Goal: Task Accomplishment & Management: Manage account settings

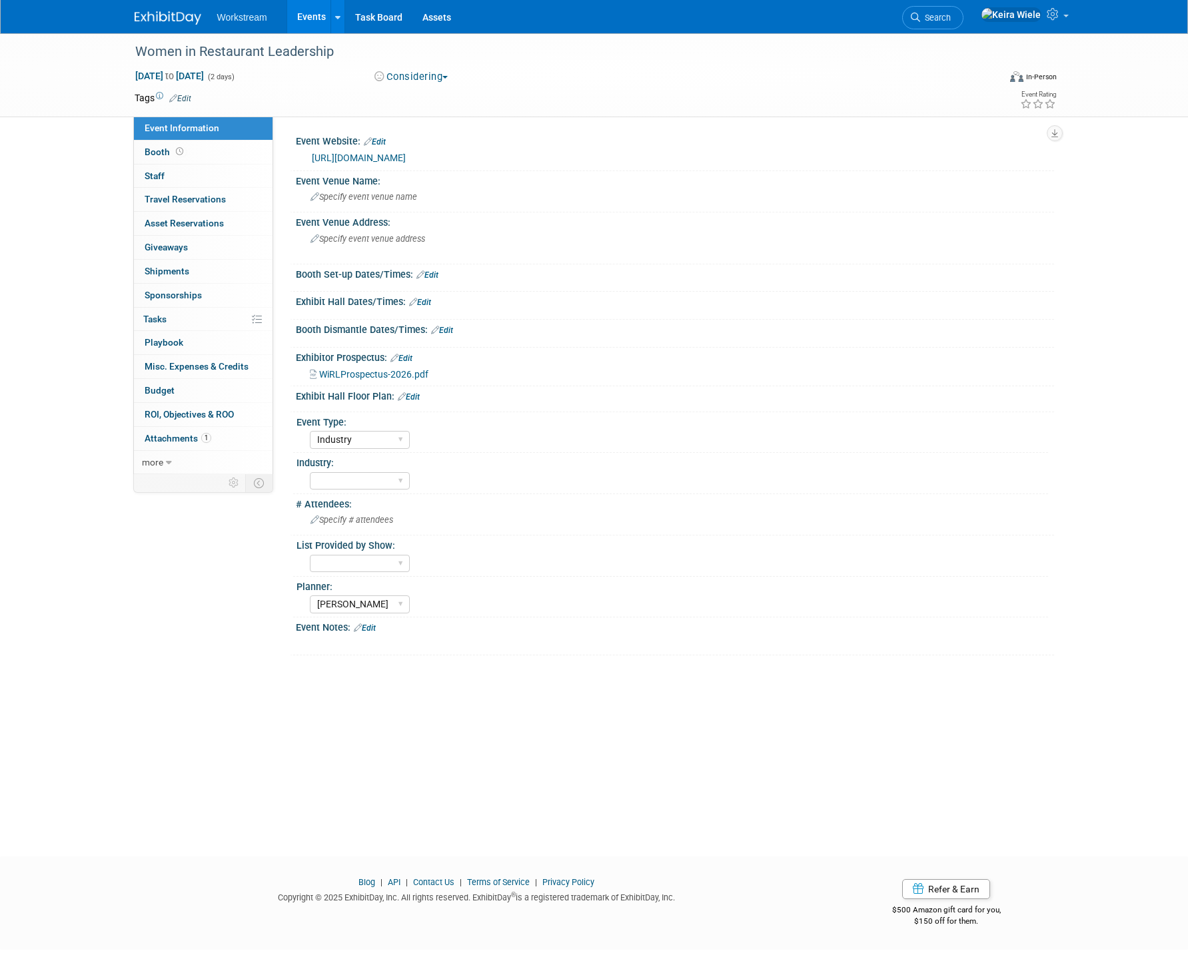
select select "Industry"
select select "Tatia Meghdadi"
click at [174, 23] on img at bounding box center [168, 17] width 67 height 13
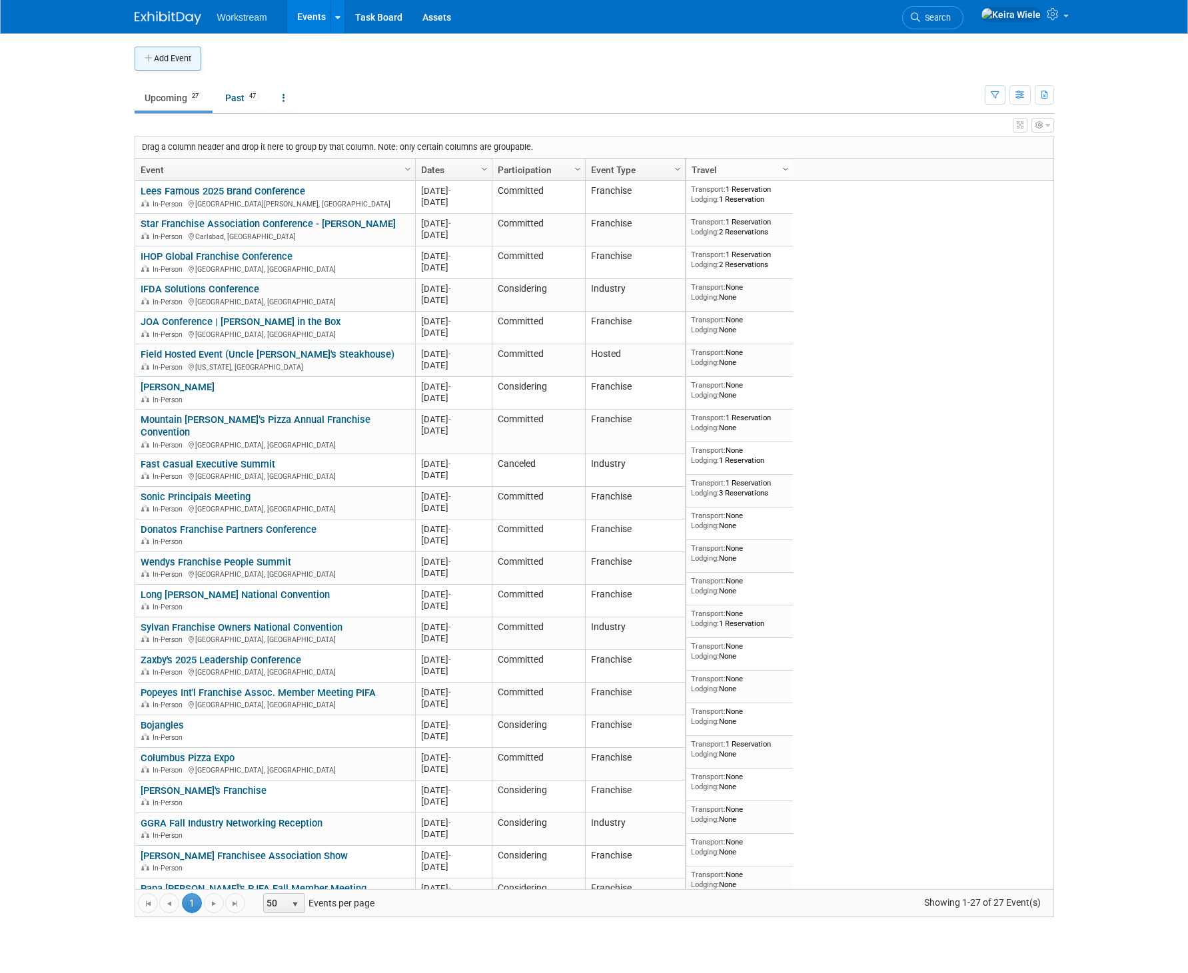
click at [187, 55] on button "Add Event" at bounding box center [168, 59] width 67 height 24
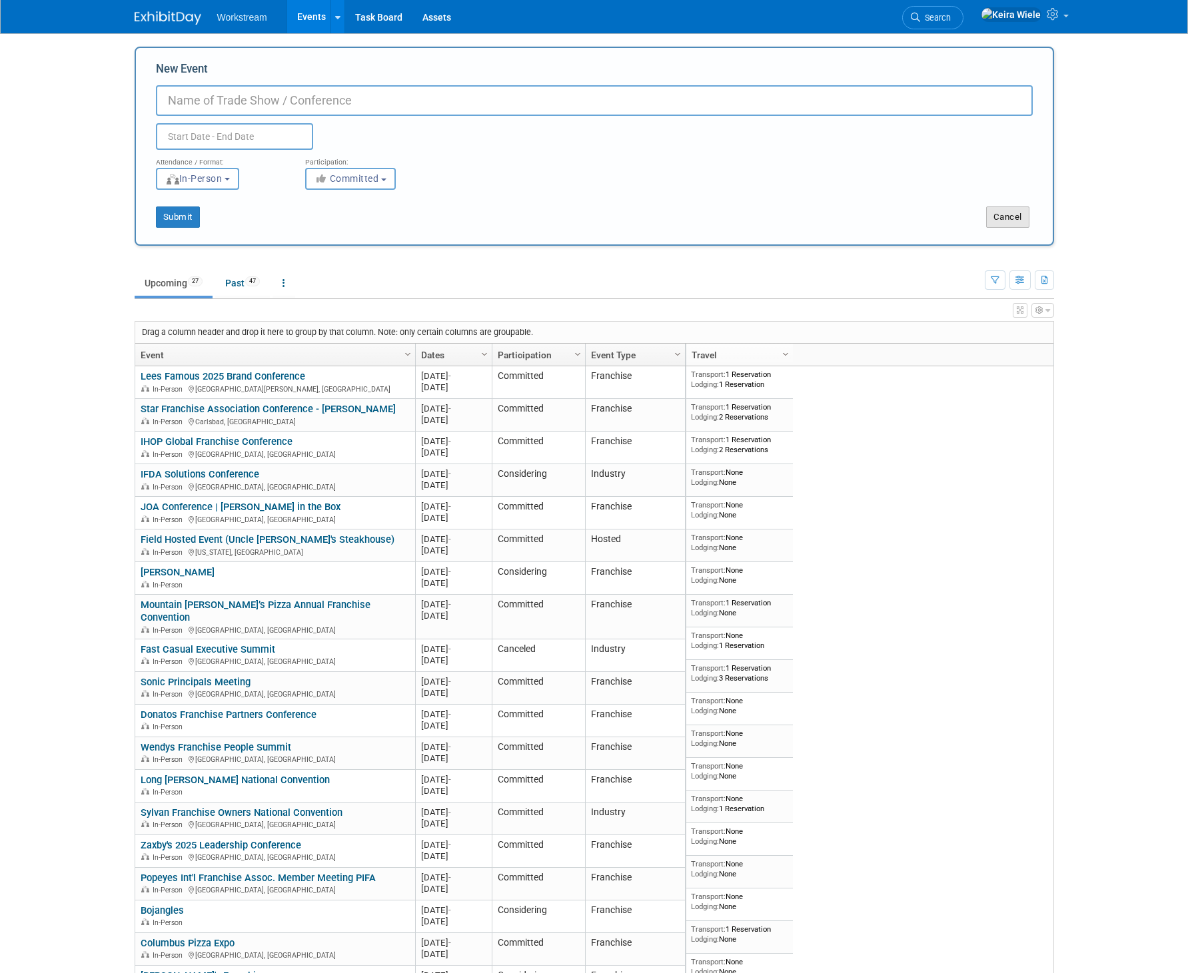
click at [1018, 207] on button "Cancel" at bounding box center [1007, 217] width 43 height 21
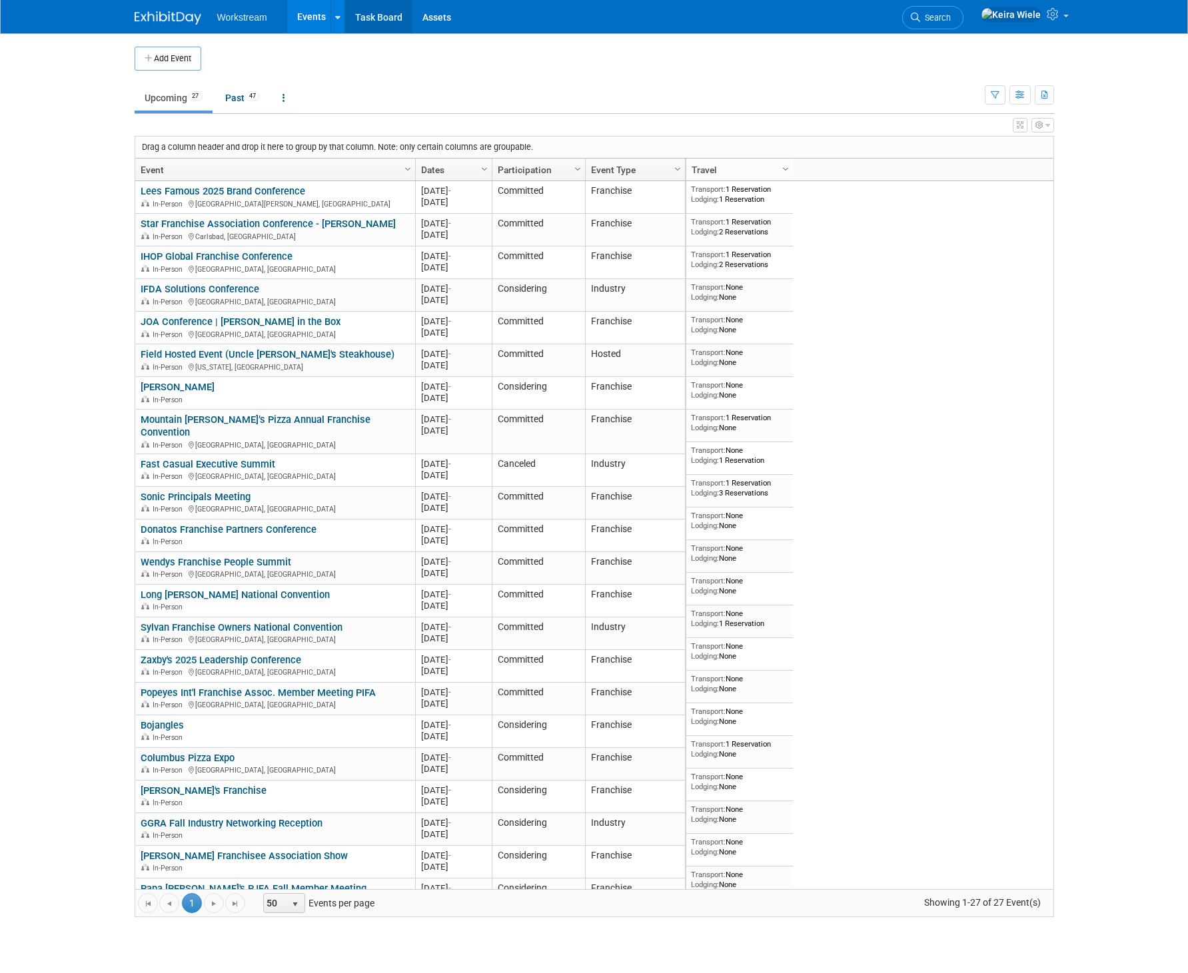
click at [346, 16] on link "Task Board" at bounding box center [378, 16] width 67 height 33
click at [337, 21] on div at bounding box center [337, 16] width 5 height 13
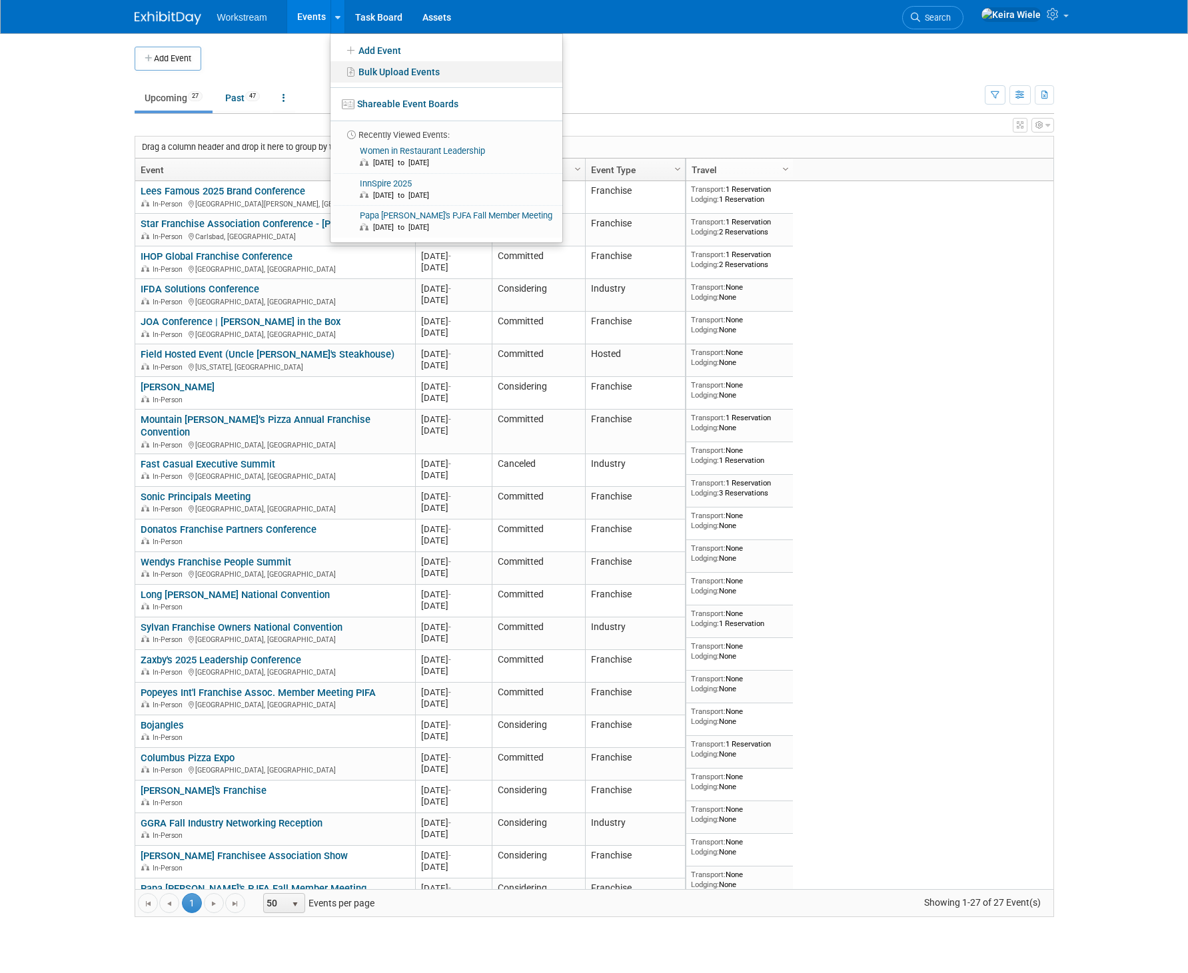
click at [427, 70] on link "Bulk Upload Events" at bounding box center [446, 71] width 232 height 21
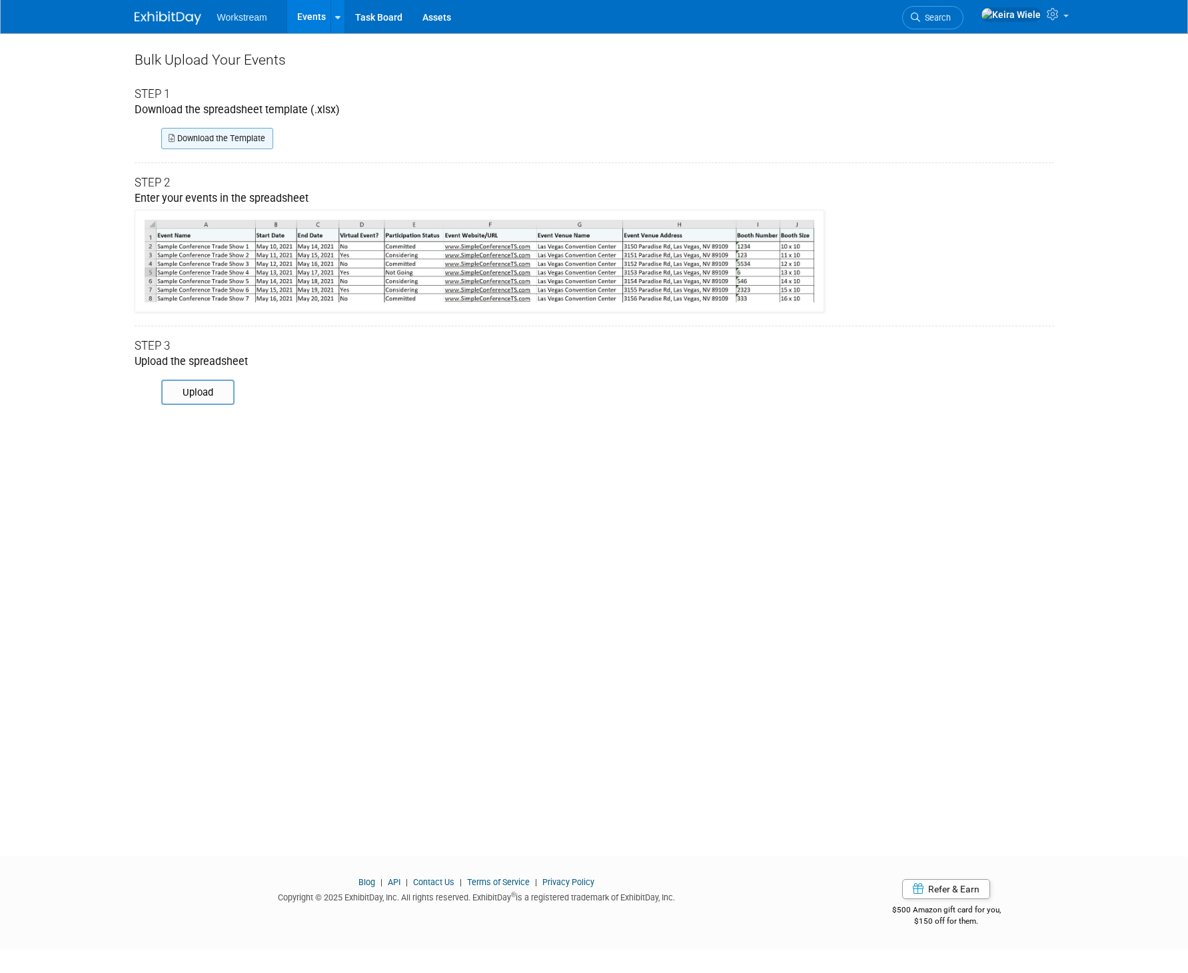
click at [236, 139] on link "Download the Template" at bounding box center [217, 138] width 112 height 21
click at [196, 392] on input "file" at bounding box center [142, 392] width 181 height 23
type input "C:\fakepath\ExhibitDay-Event-Import-Template (2).xlsx"
click at [195, 414] on div "Bulk Upload Your Events Step 1 Download the spreadsheet template (.xlsx) Downlo…" at bounding box center [594, 432] width 939 height 799
click at [205, 392] on input "file" at bounding box center [142, 392] width 181 height 23
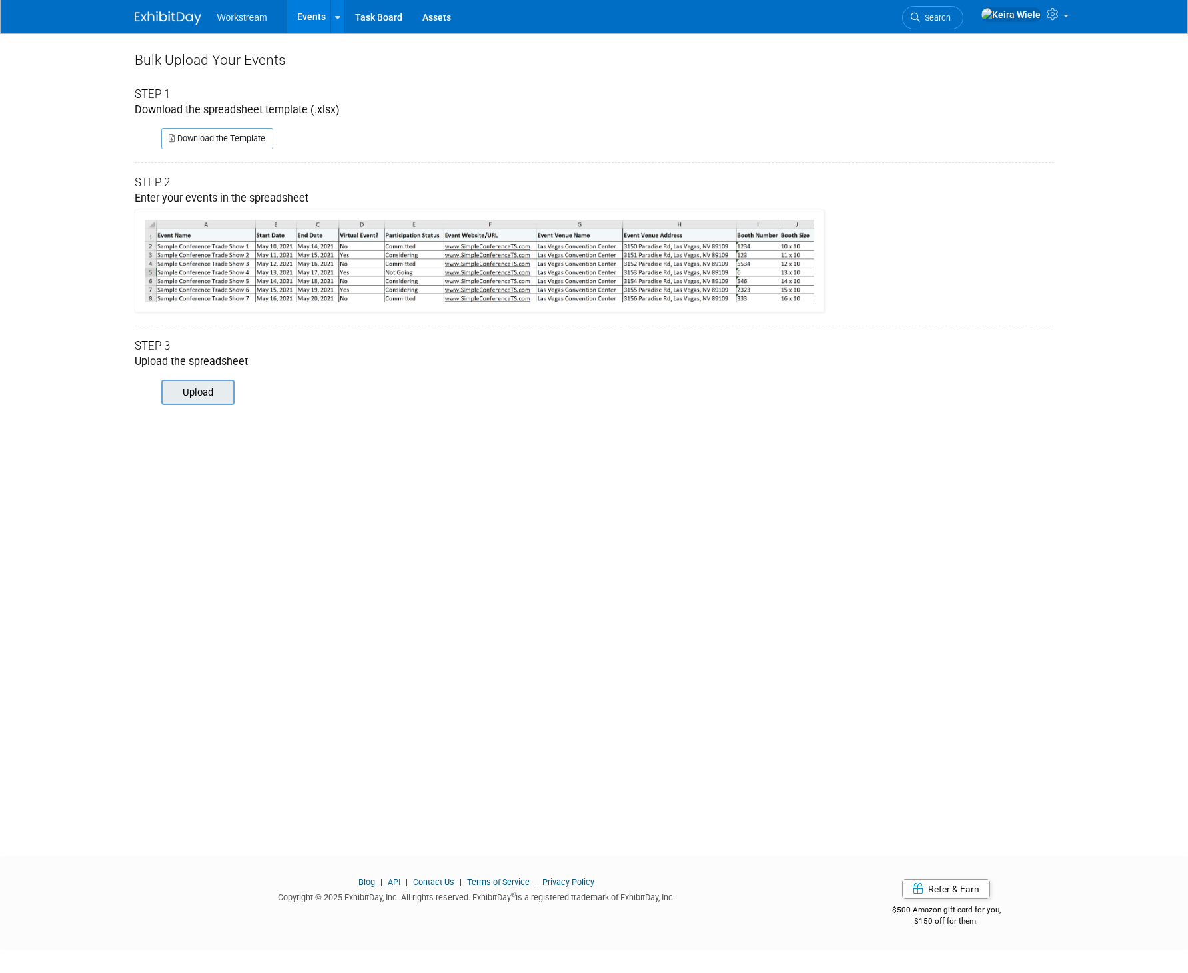
type input "C:\fakepath\Exhibit Day Addons (1).xlsx"
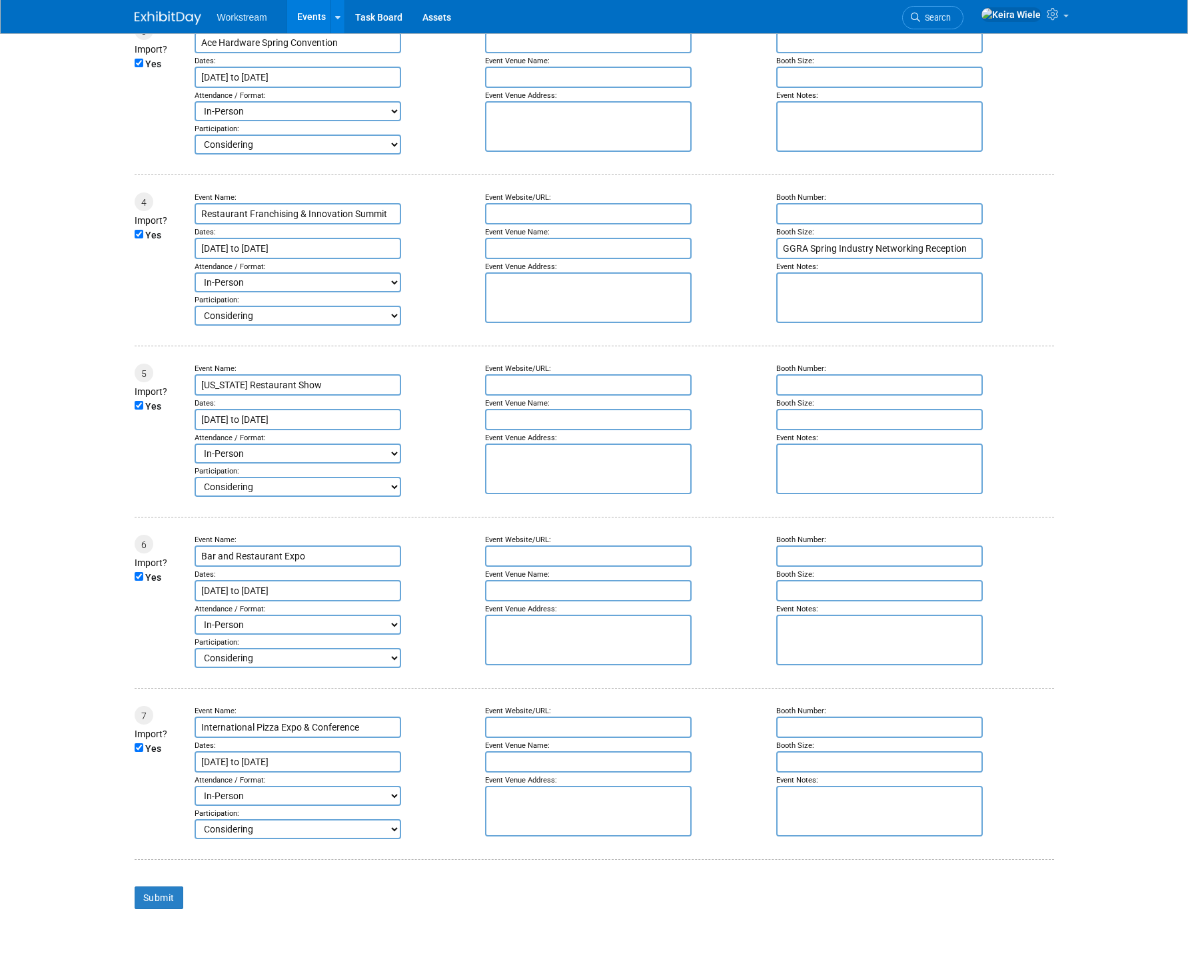
scroll to position [666, 0]
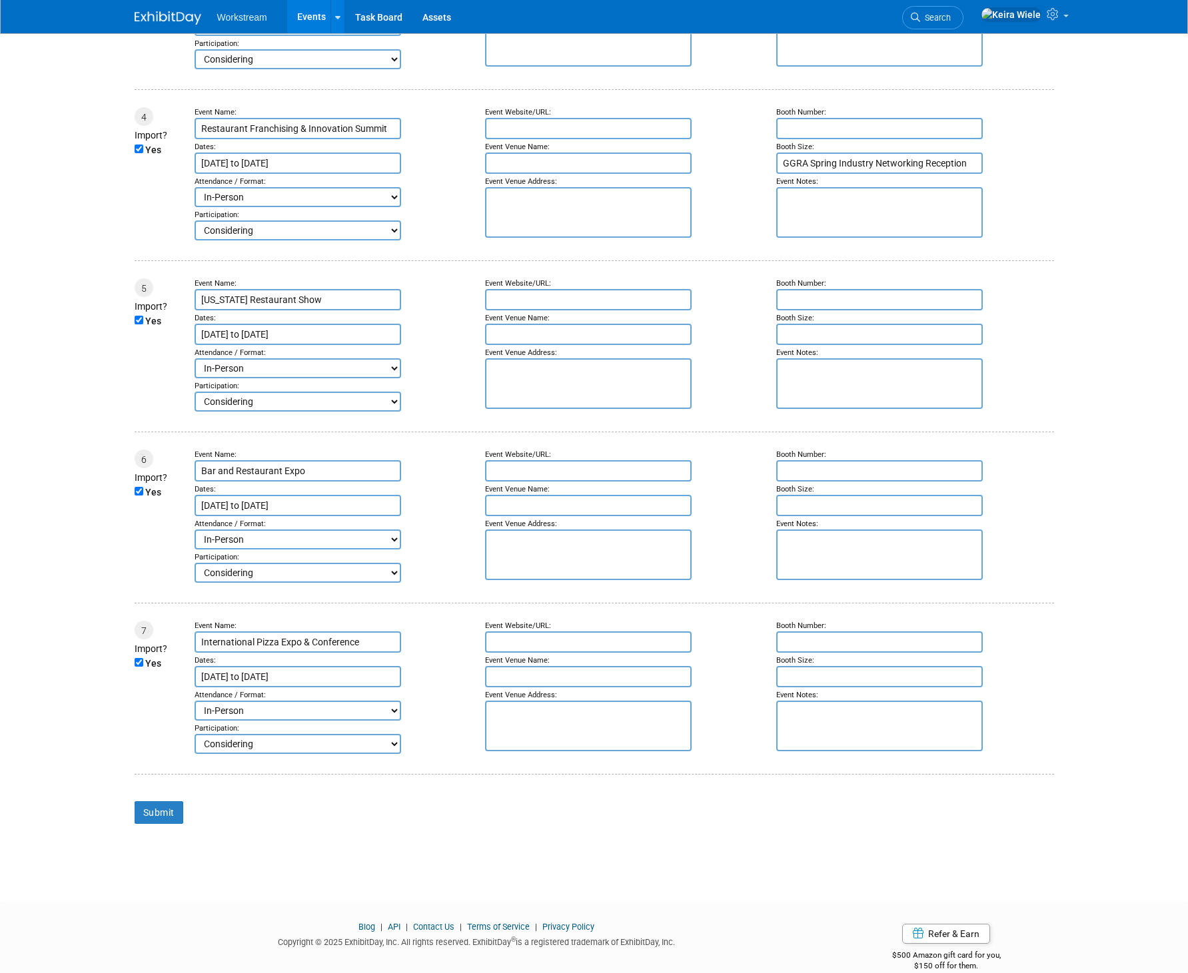
click at [153, 801] on div "Submit" at bounding box center [594, 821] width 919 height 59
click at [153, 807] on input "Submit" at bounding box center [159, 812] width 49 height 23
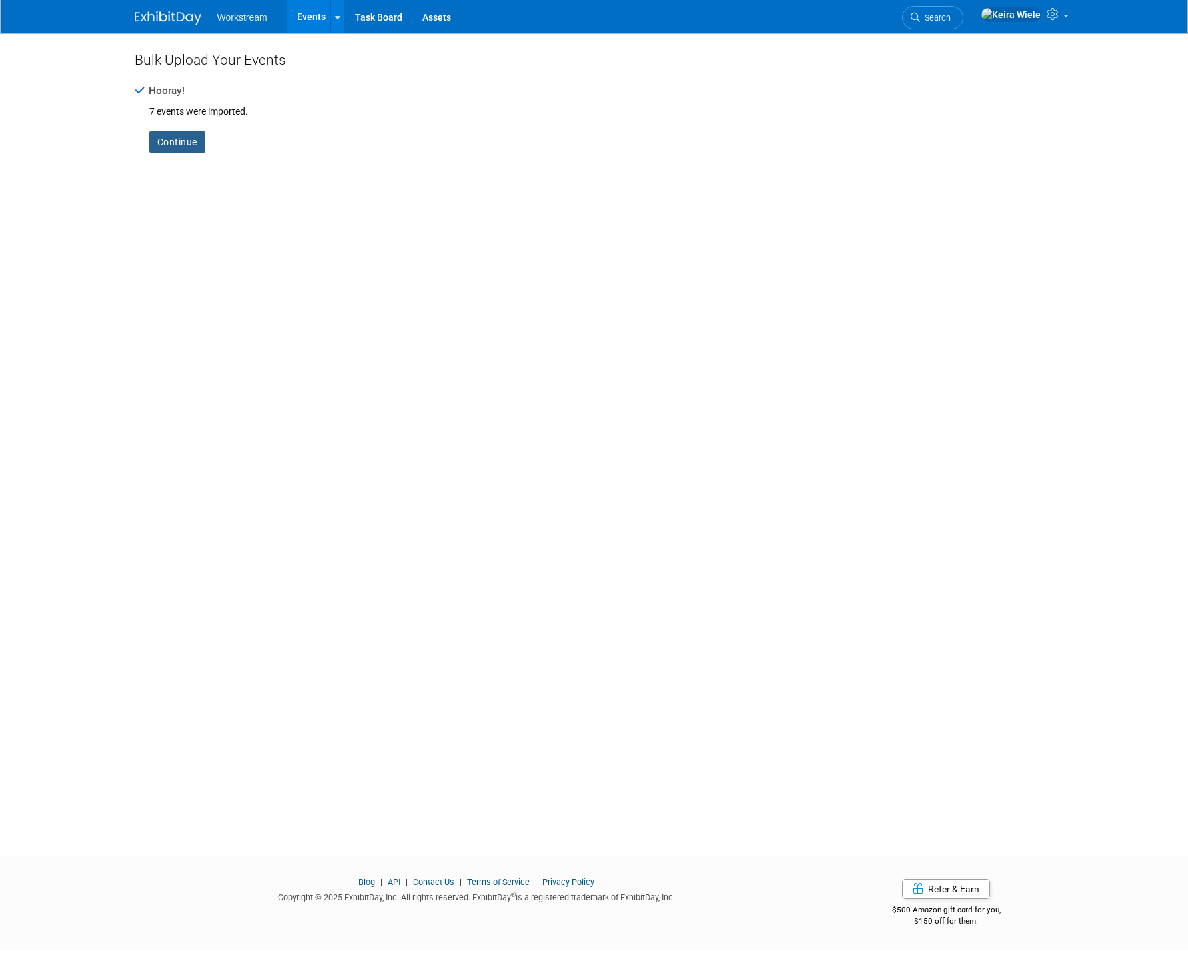
click at [185, 137] on link "Continue" at bounding box center [177, 141] width 56 height 21
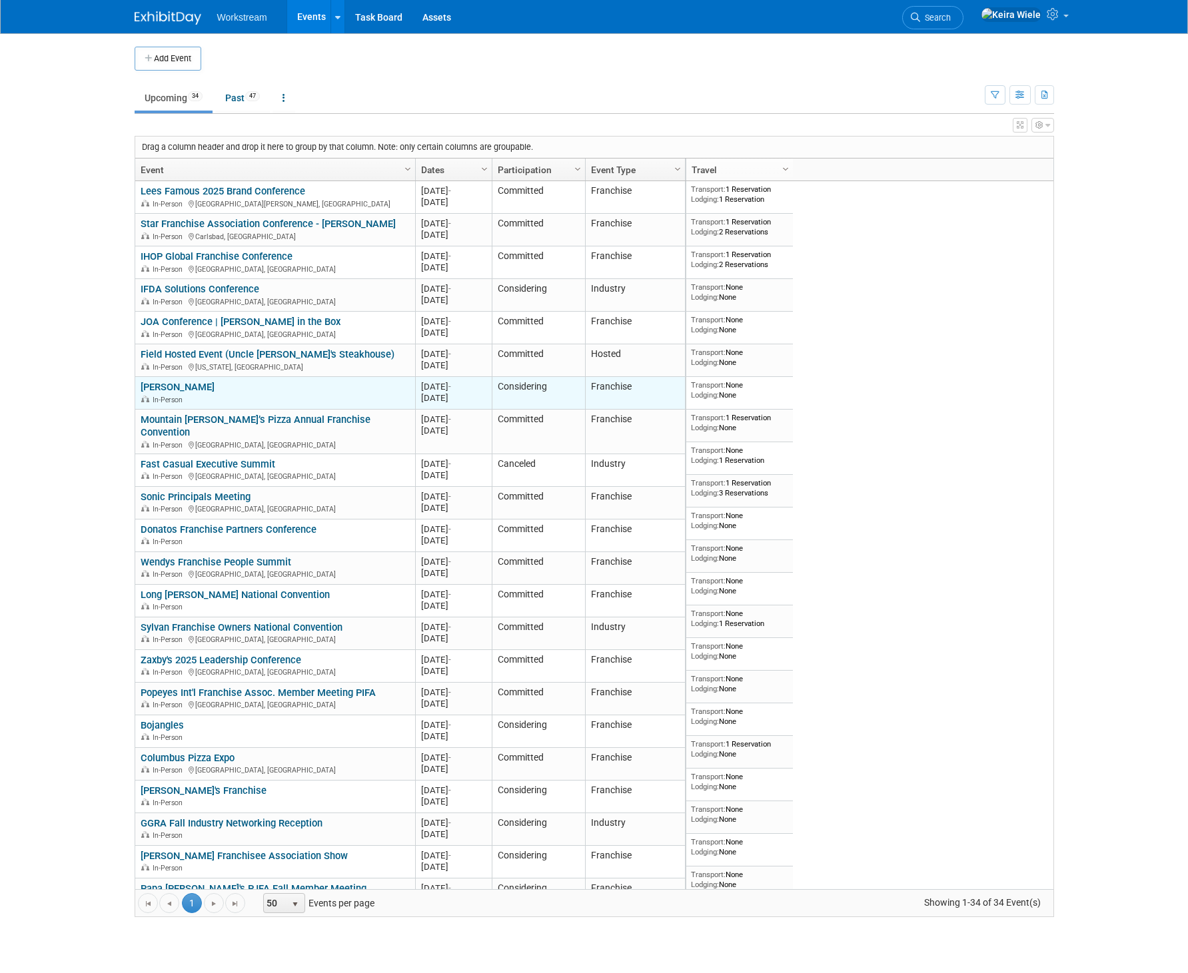
scroll to position [402, 0]
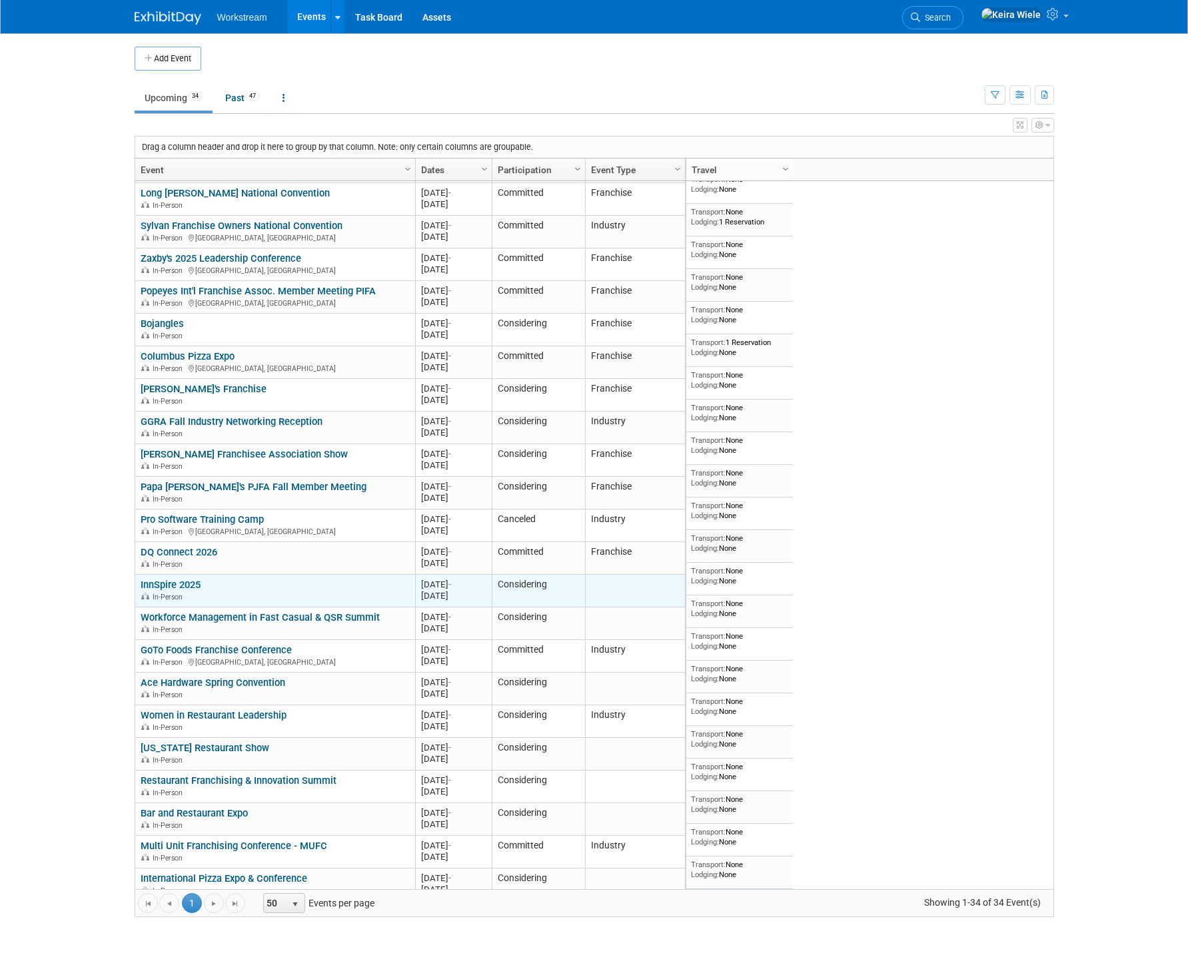
click at [193, 579] on link "InnSpire 2025" at bounding box center [171, 585] width 60 height 12
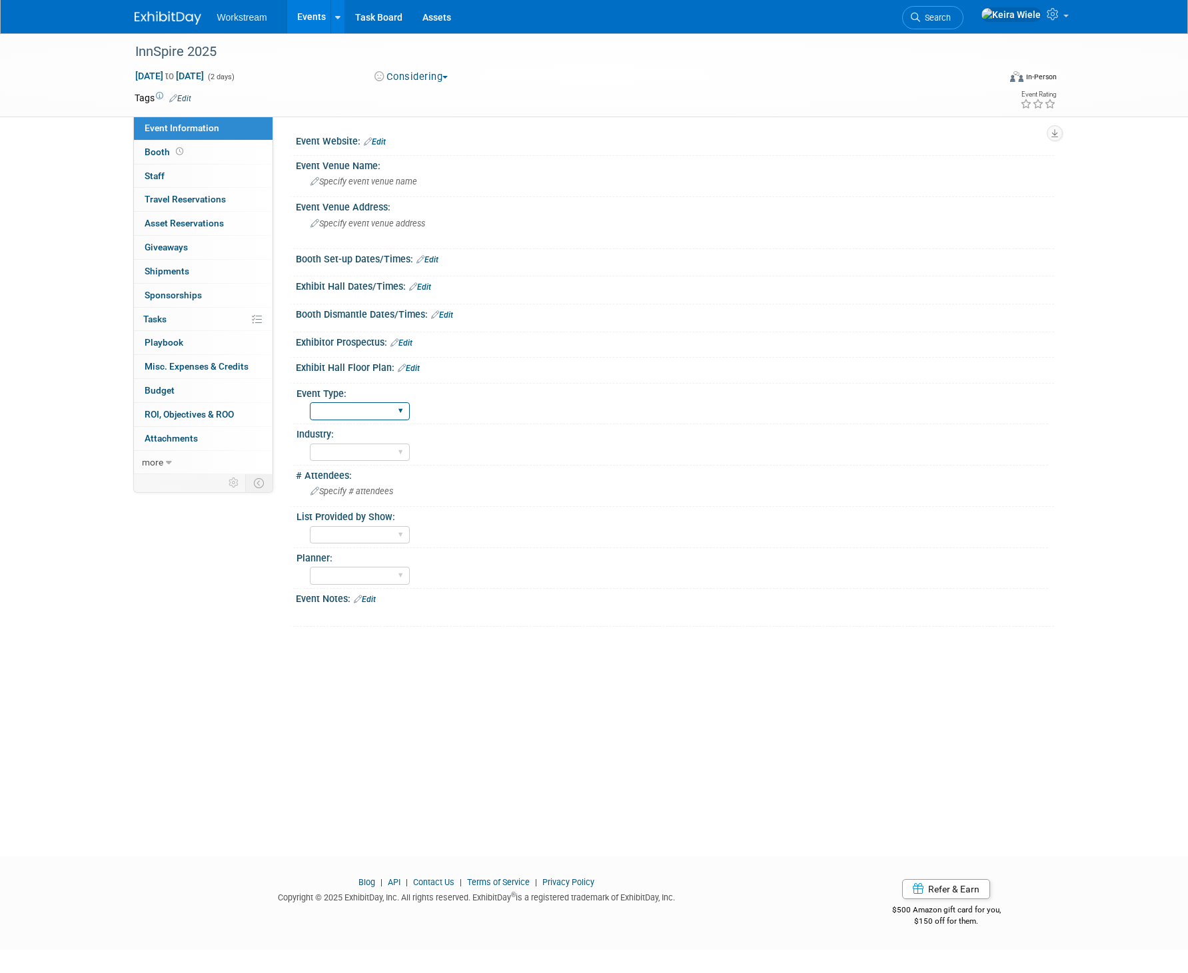
click at [358, 409] on select "Hosted Franchise Industry OTC" at bounding box center [360, 411] width 100 height 18
click at [310, 402] on select "Hosted Franchise Industry OTC" at bounding box center [360, 411] width 100 height 18
click at [352, 408] on select "Hosted Franchise Industry OTC" at bounding box center [360, 411] width 100 height 18
select select "Industry"
click at [310, 402] on select "Hosted Franchise Industry OTC" at bounding box center [360, 411] width 100 height 18
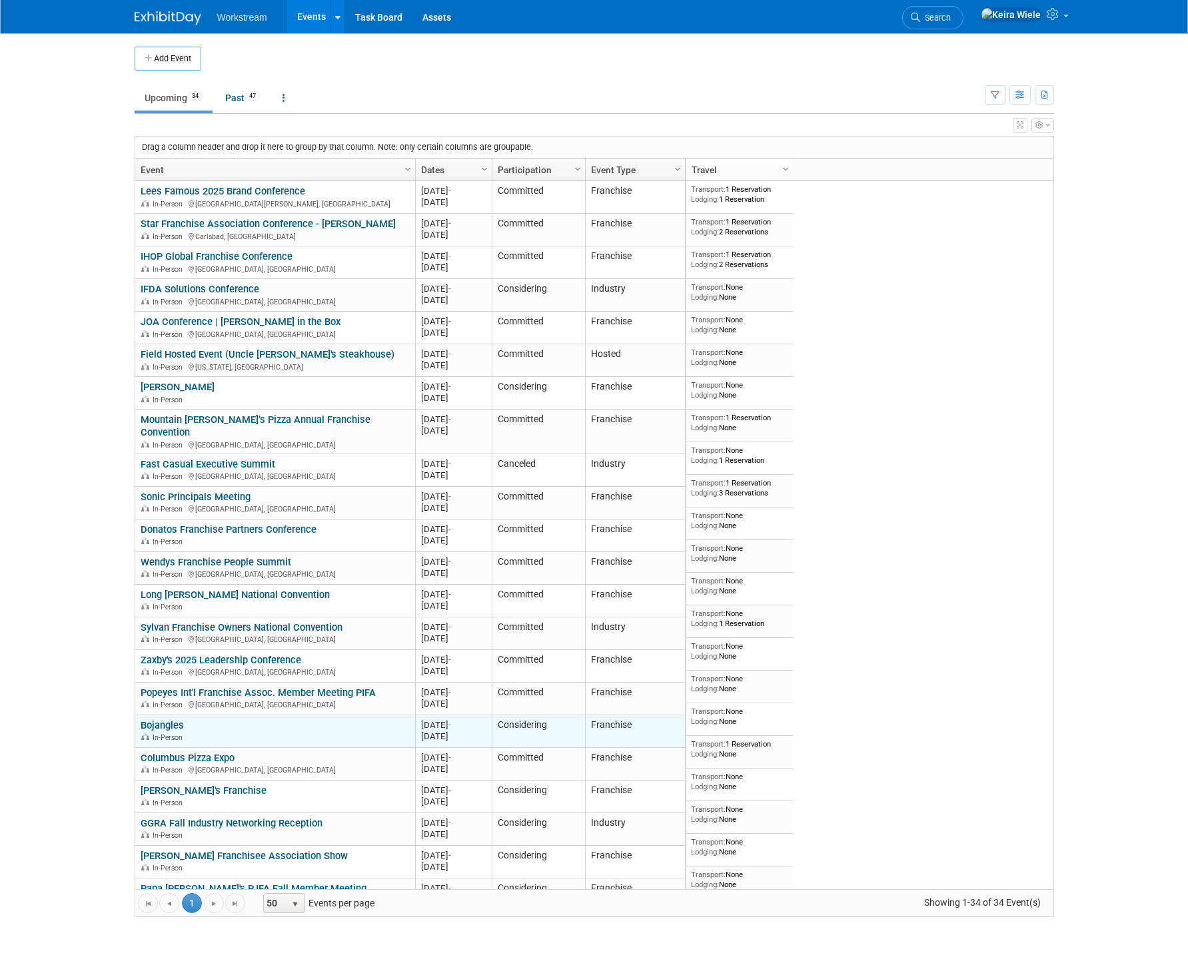
scroll to position [402, 0]
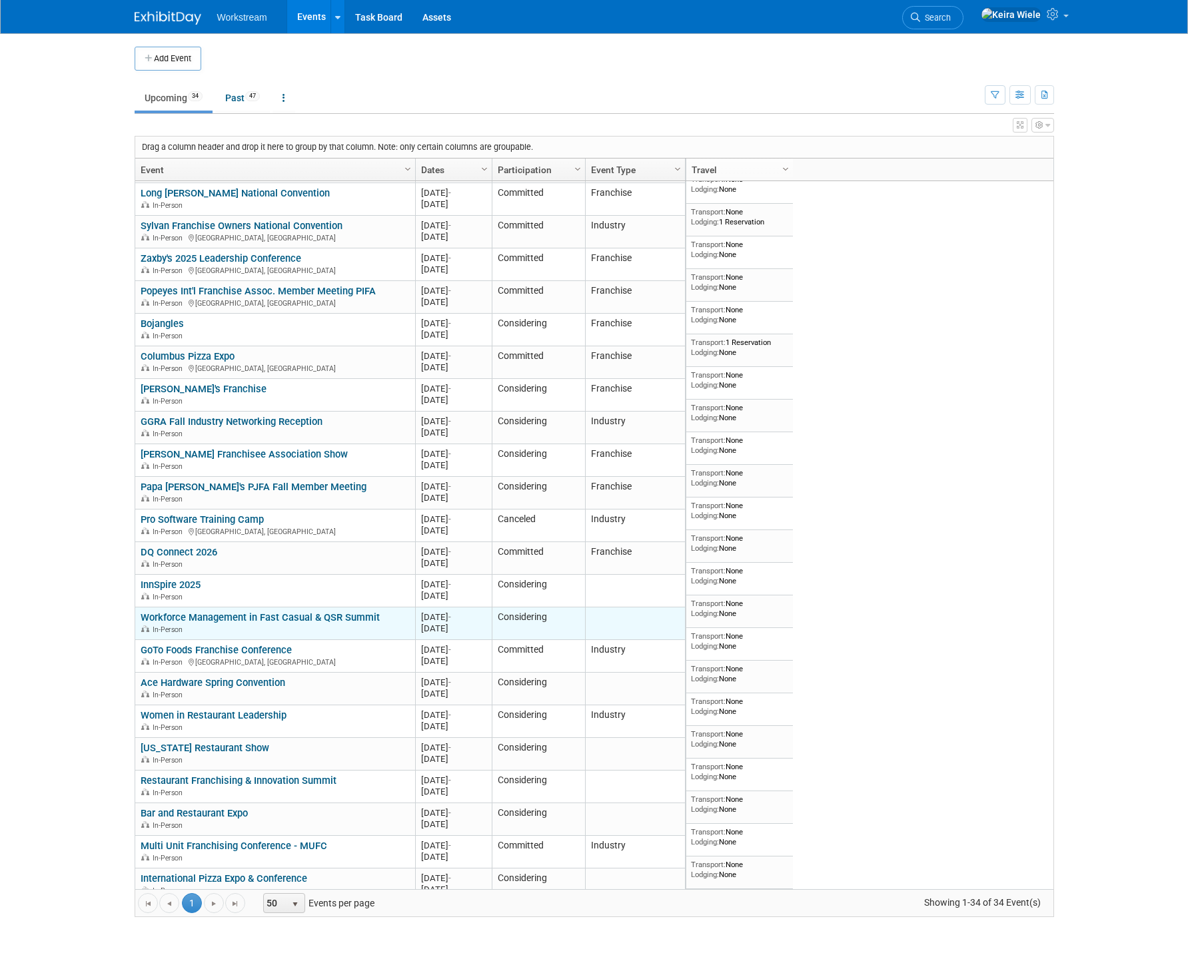
click at [193, 612] on link "Workforce Management in Fast Casual & QSR Summit" at bounding box center [260, 618] width 239 height 12
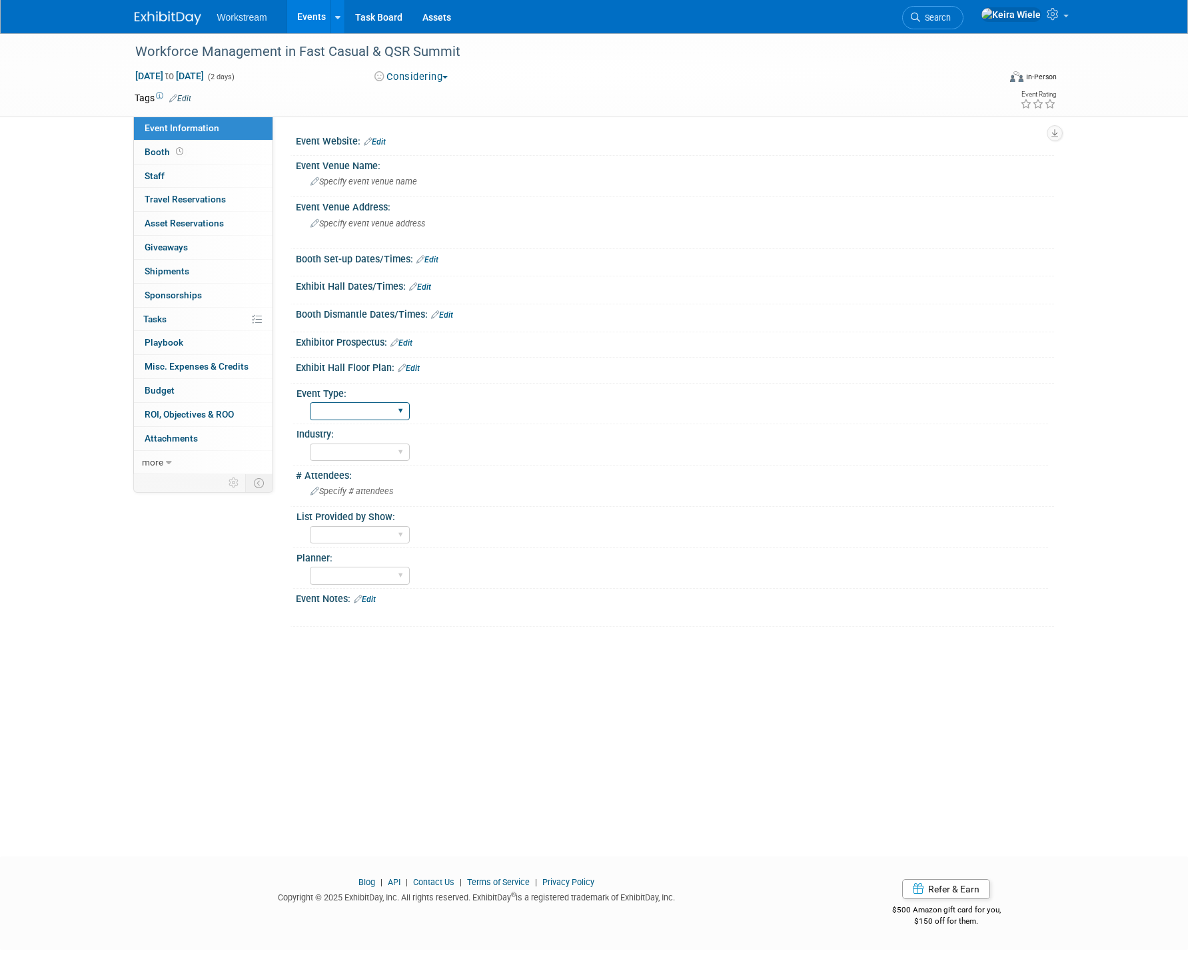
click at [342, 414] on select "Hosted Franchise Industry OTC" at bounding box center [360, 411] width 100 height 18
select select "Industry"
click at [310, 402] on select "Hosted Franchise Industry OTC" at bounding box center [360, 411] width 100 height 18
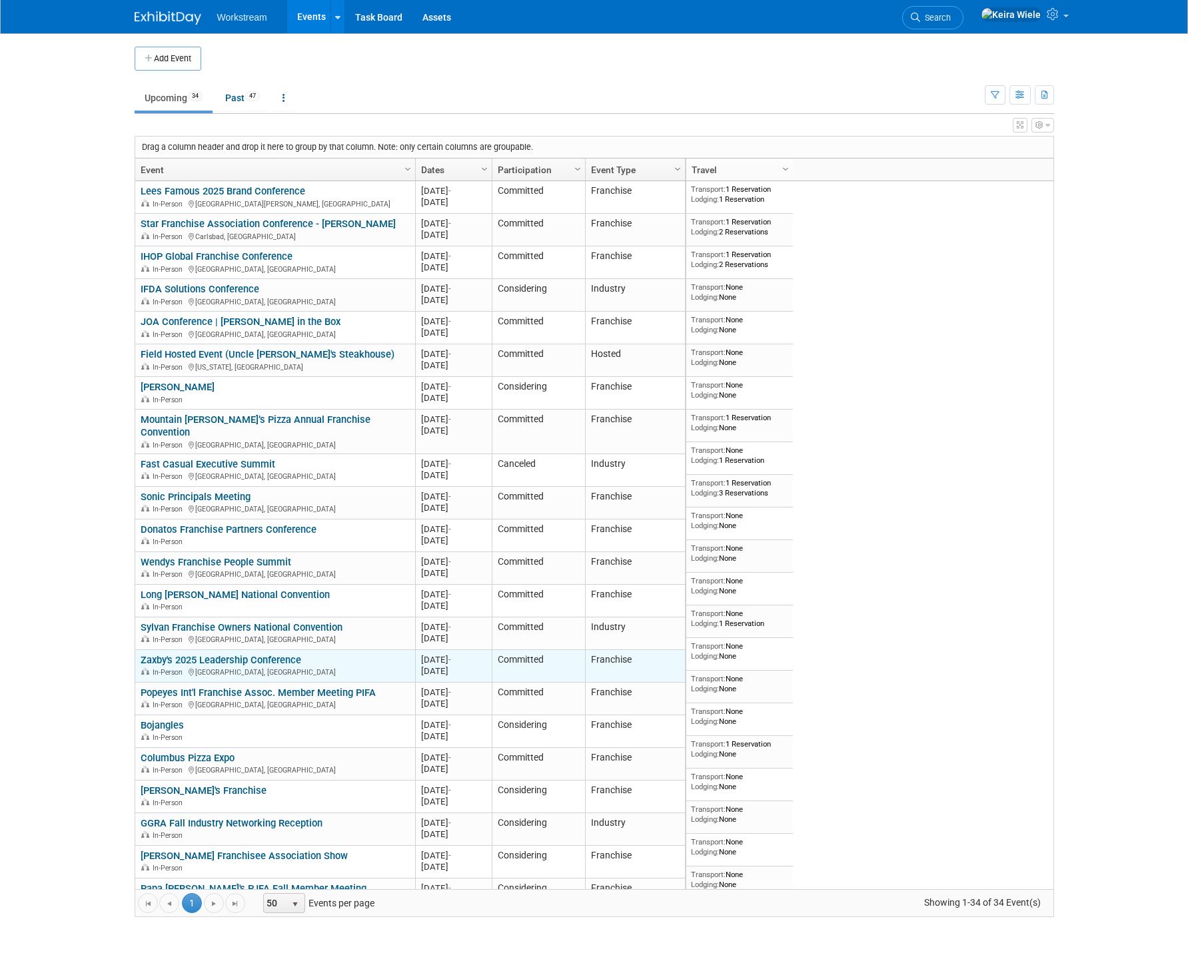
scroll to position [402, 0]
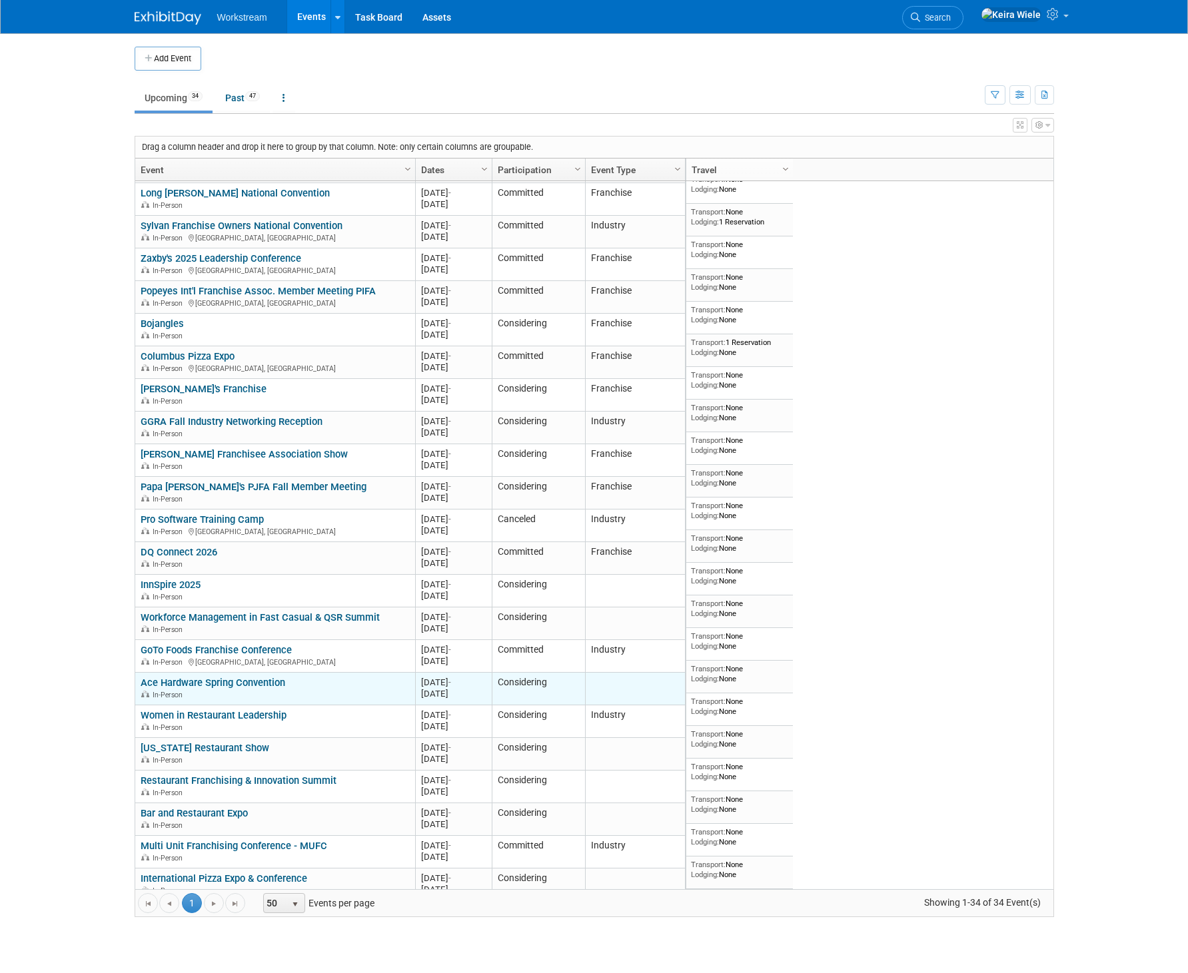
click at [254, 677] on link "Ace Hardware Spring Convention" at bounding box center [213, 683] width 145 height 12
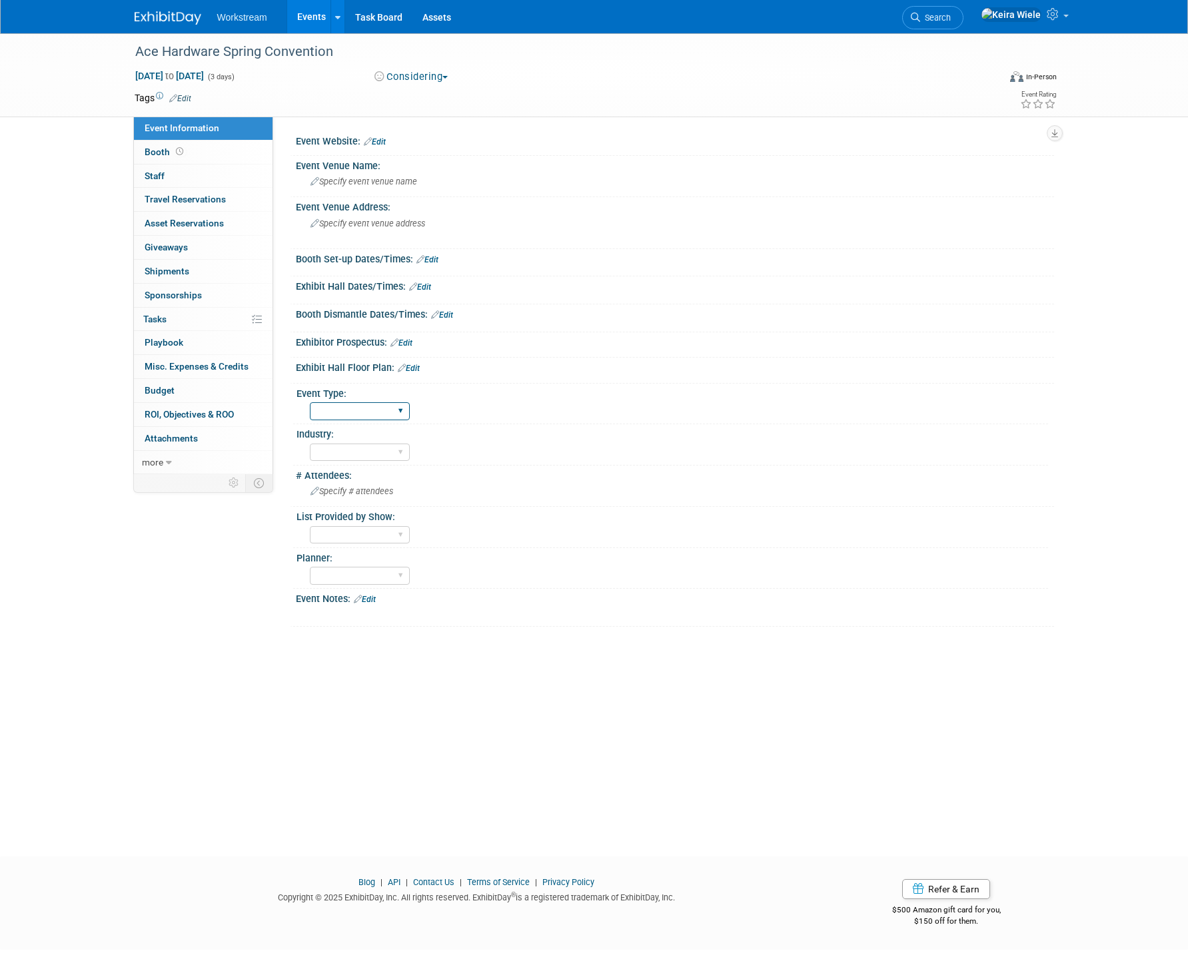
click at [370, 410] on select "Hosted Franchise Industry OTC" at bounding box center [360, 411] width 100 height 18
select select "Franchise"
click at [310, 402] on select "Hosted Franchise Industry OTC" at bounding box center [360, 411] width 100 height 18
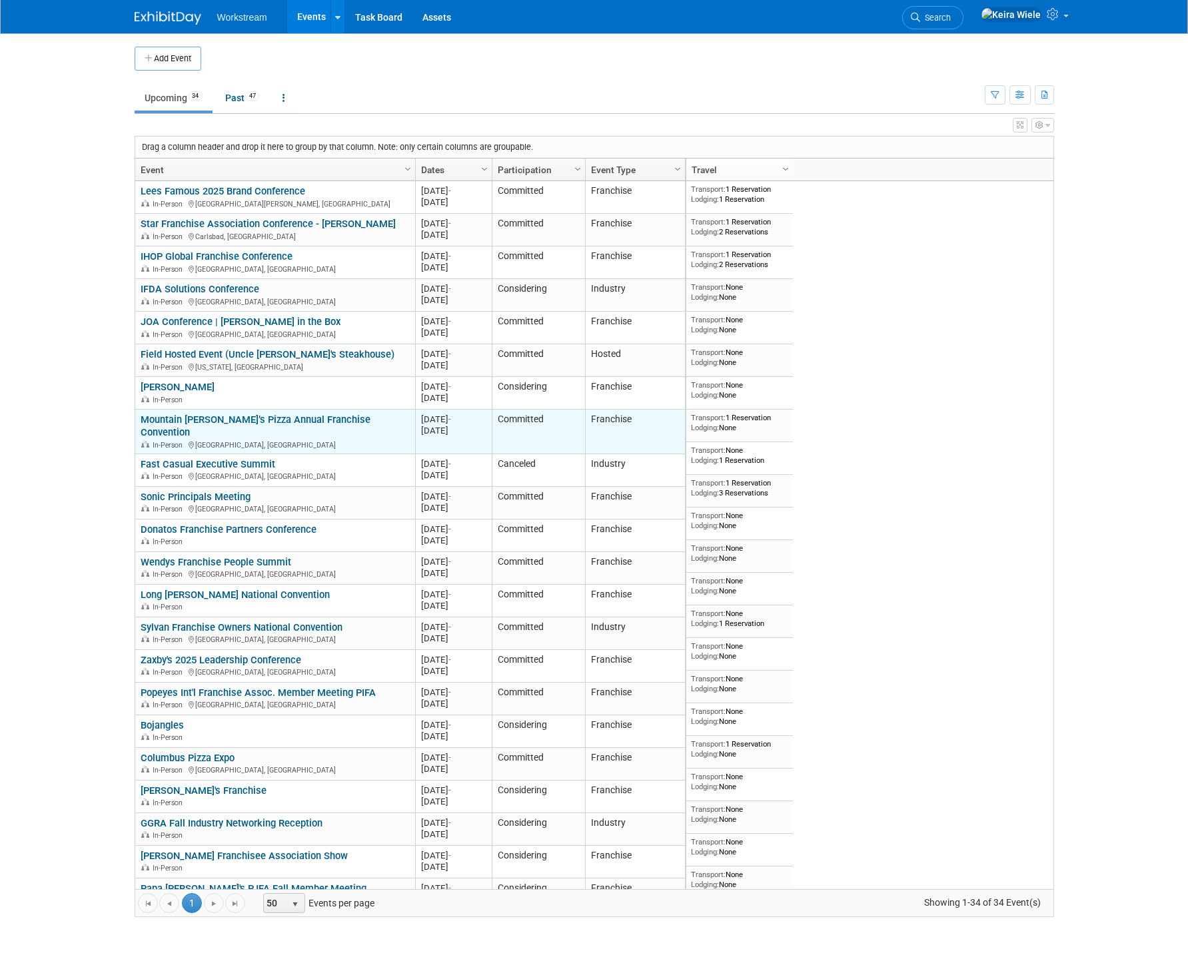
scroll to position [402, 0]
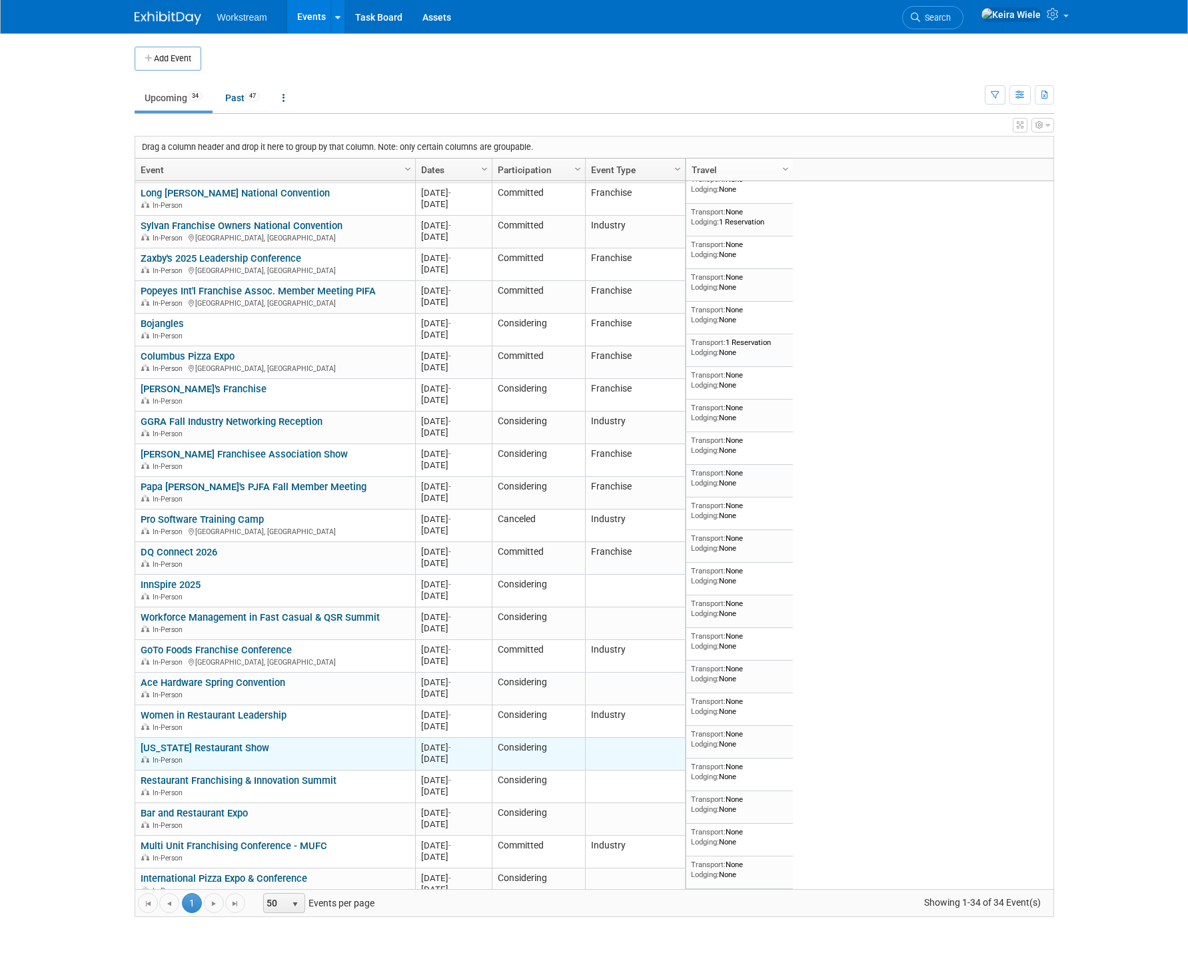
click at [246, 742] on link "[US_STATE] Restaurant Show" at bounding box center [205, 748] width 129 height 12
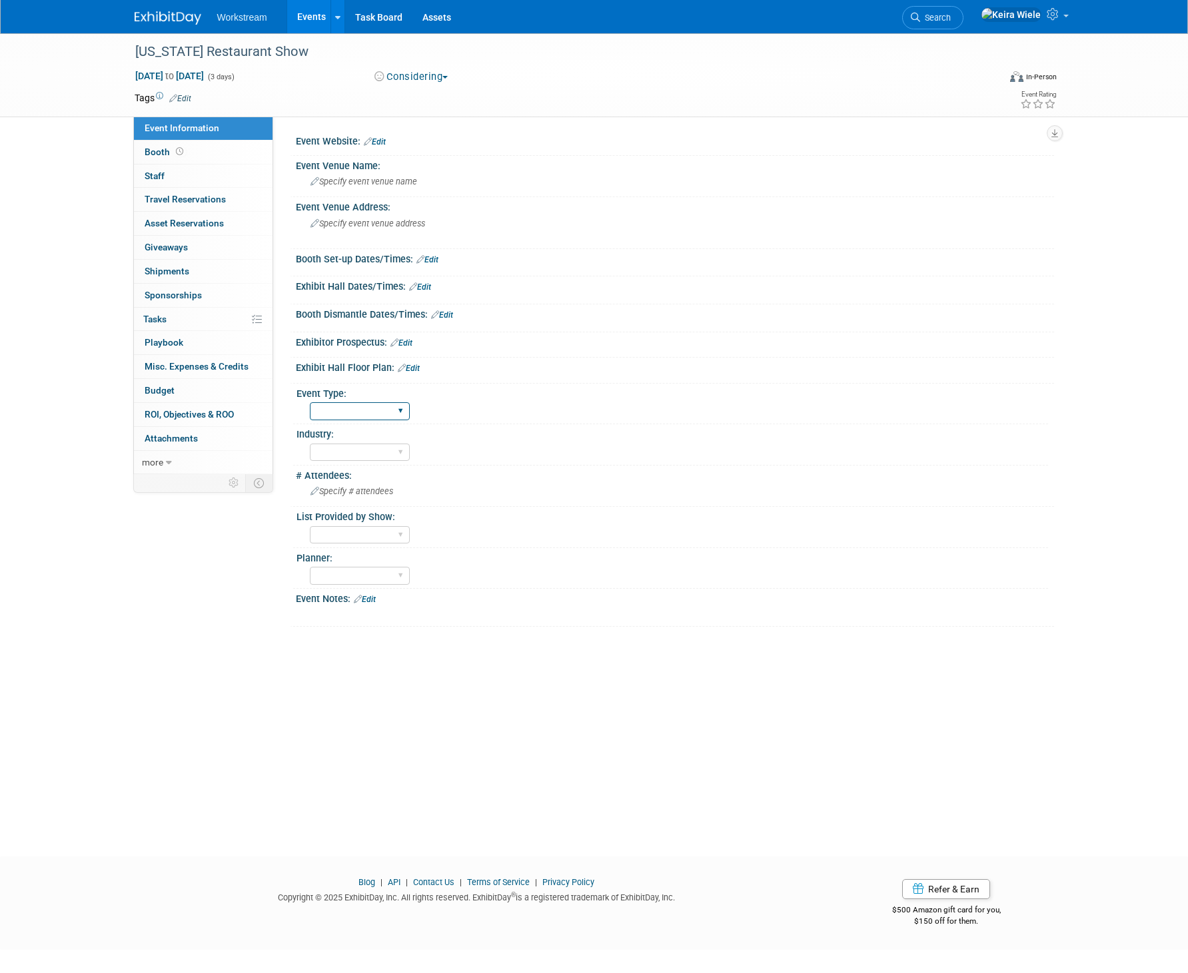
click at [364, 410] on select "Hosted Franchise Industry OTC" at bounding box center [360, 411] width 100 height 18
select select "Industry"
click at [310, 402] on select "Hosted Franchise Industry OTC" at bounding box center [360, 411] width 100 height 18
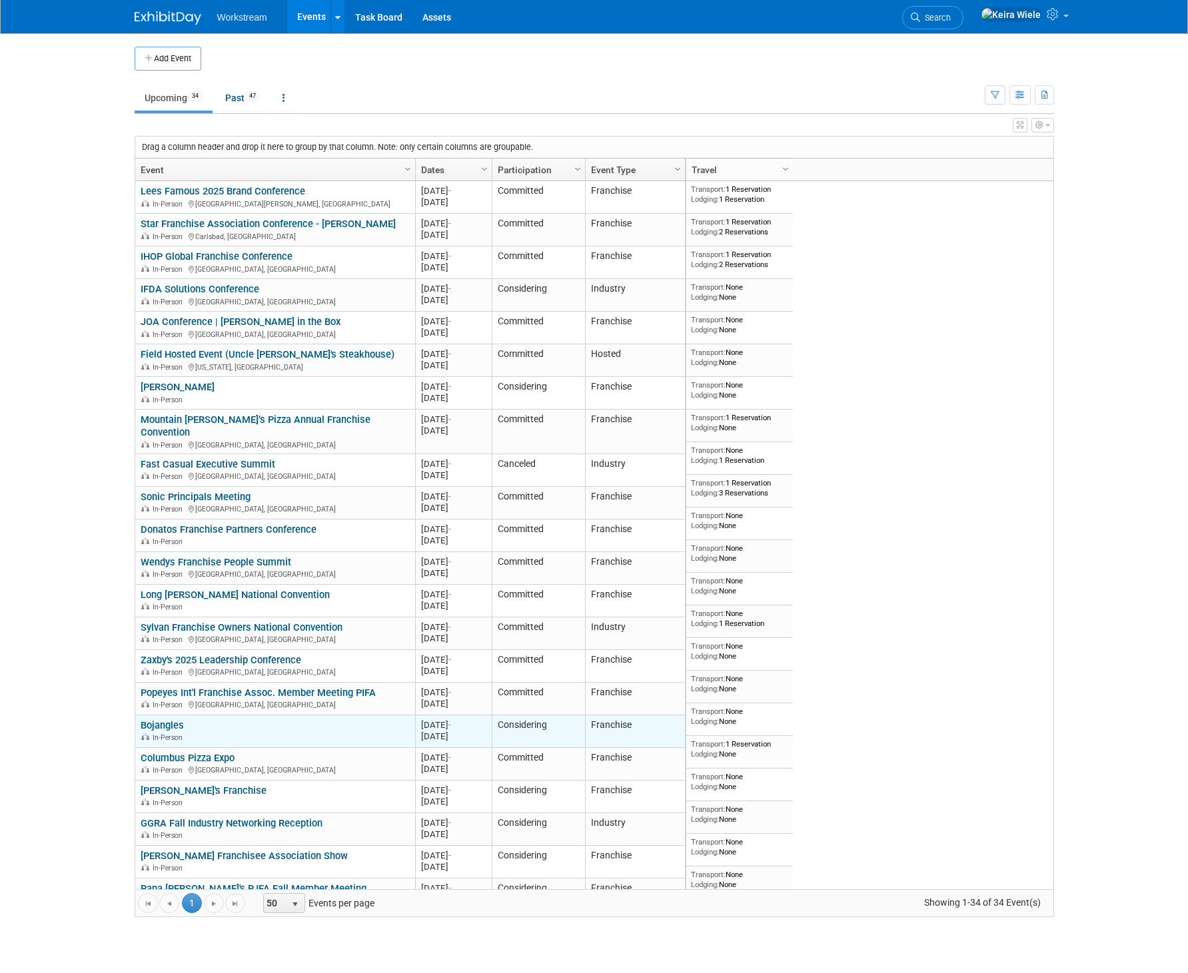
scroll to position [402, 0]
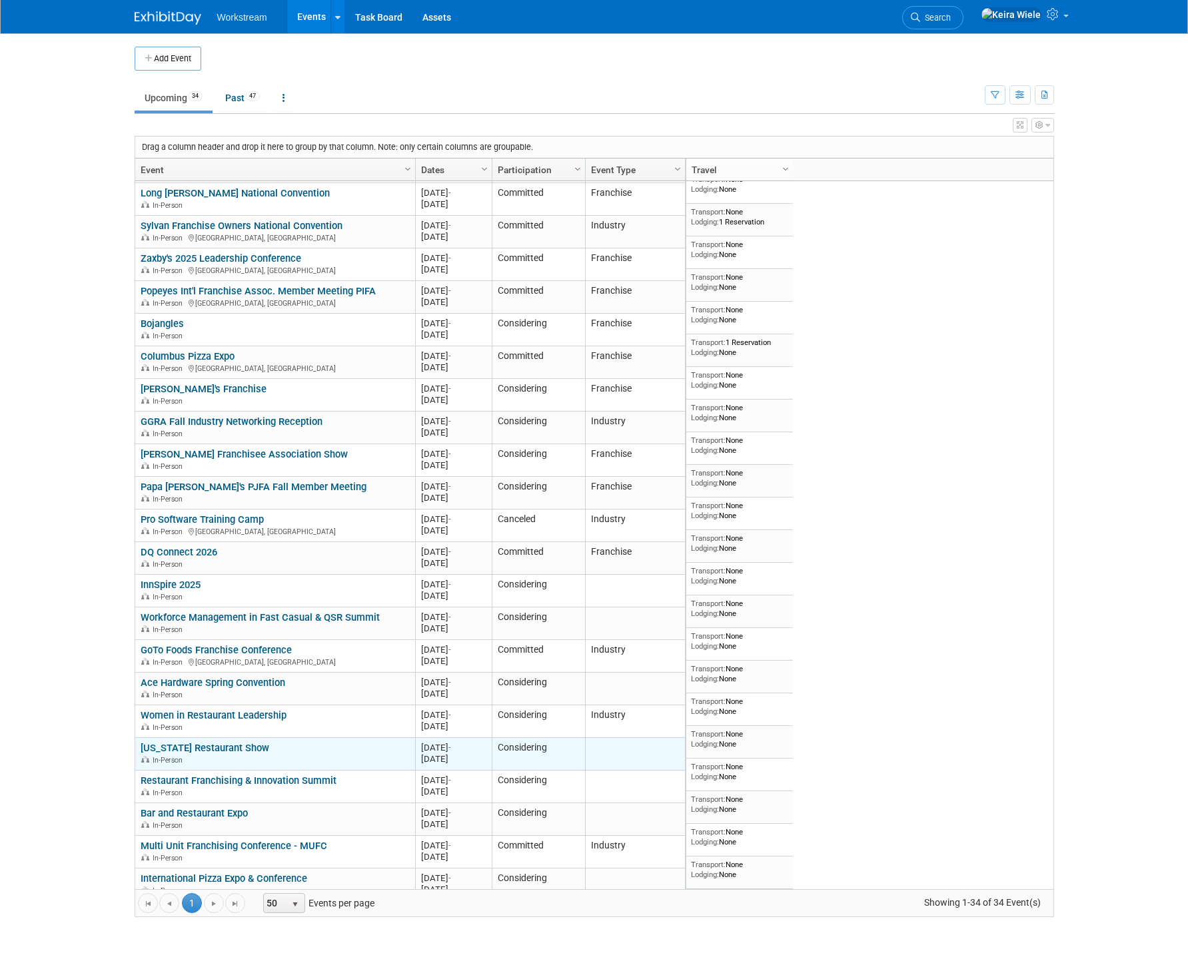
click at [238, 742] on link "[US_STATE] Restaurant Show" at bounding box center [205, 748] width 129 height 12
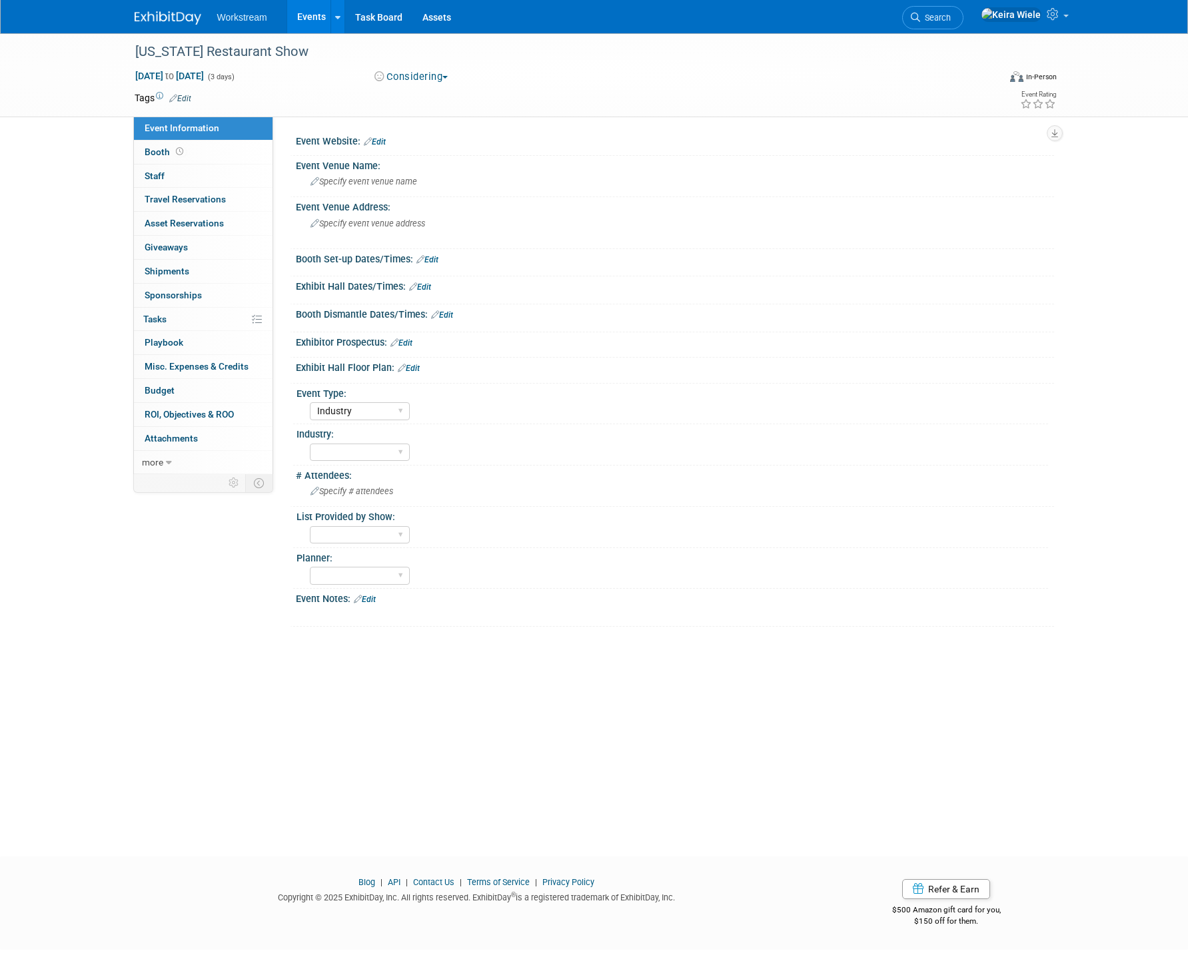
select select "Industry"
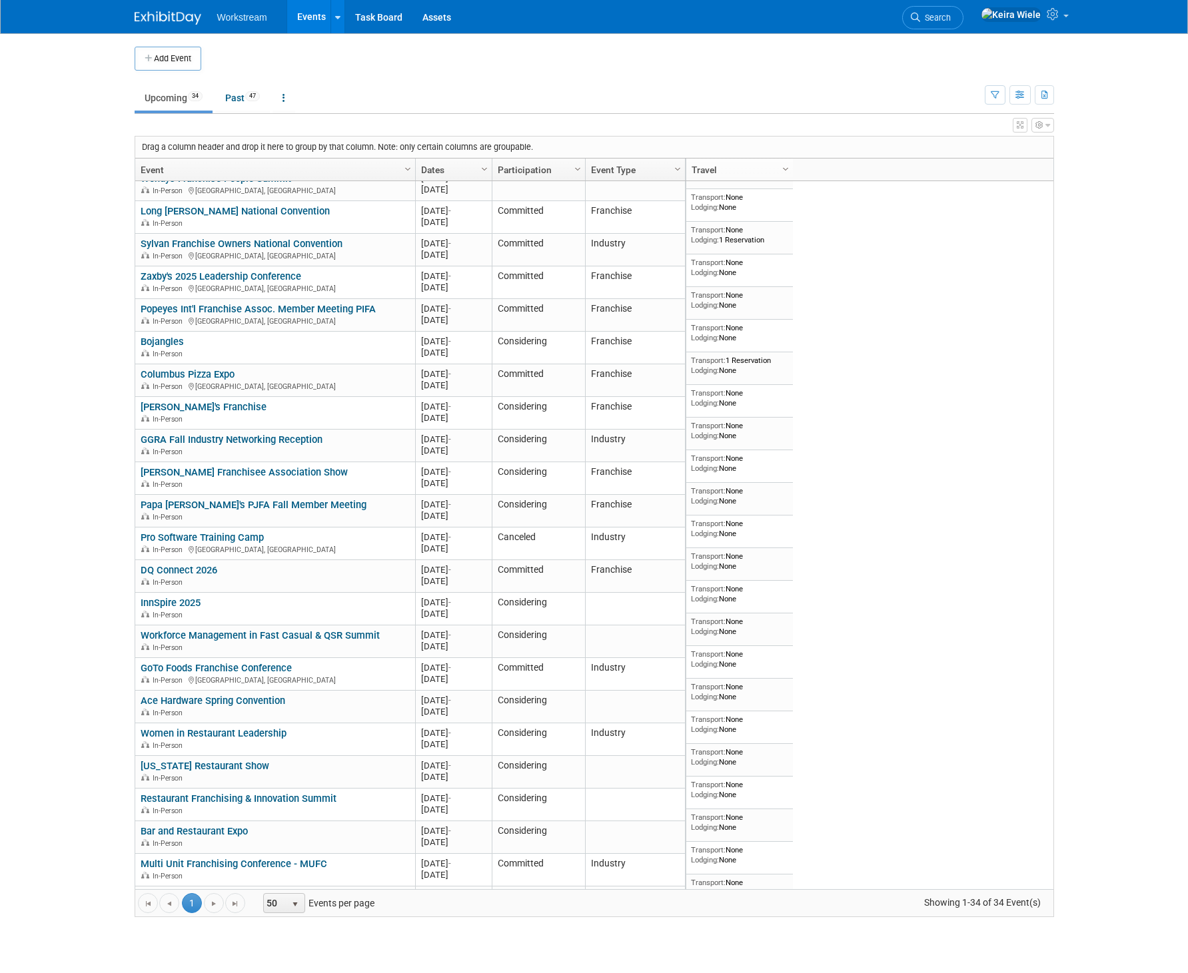
scroll to position [402, 0]
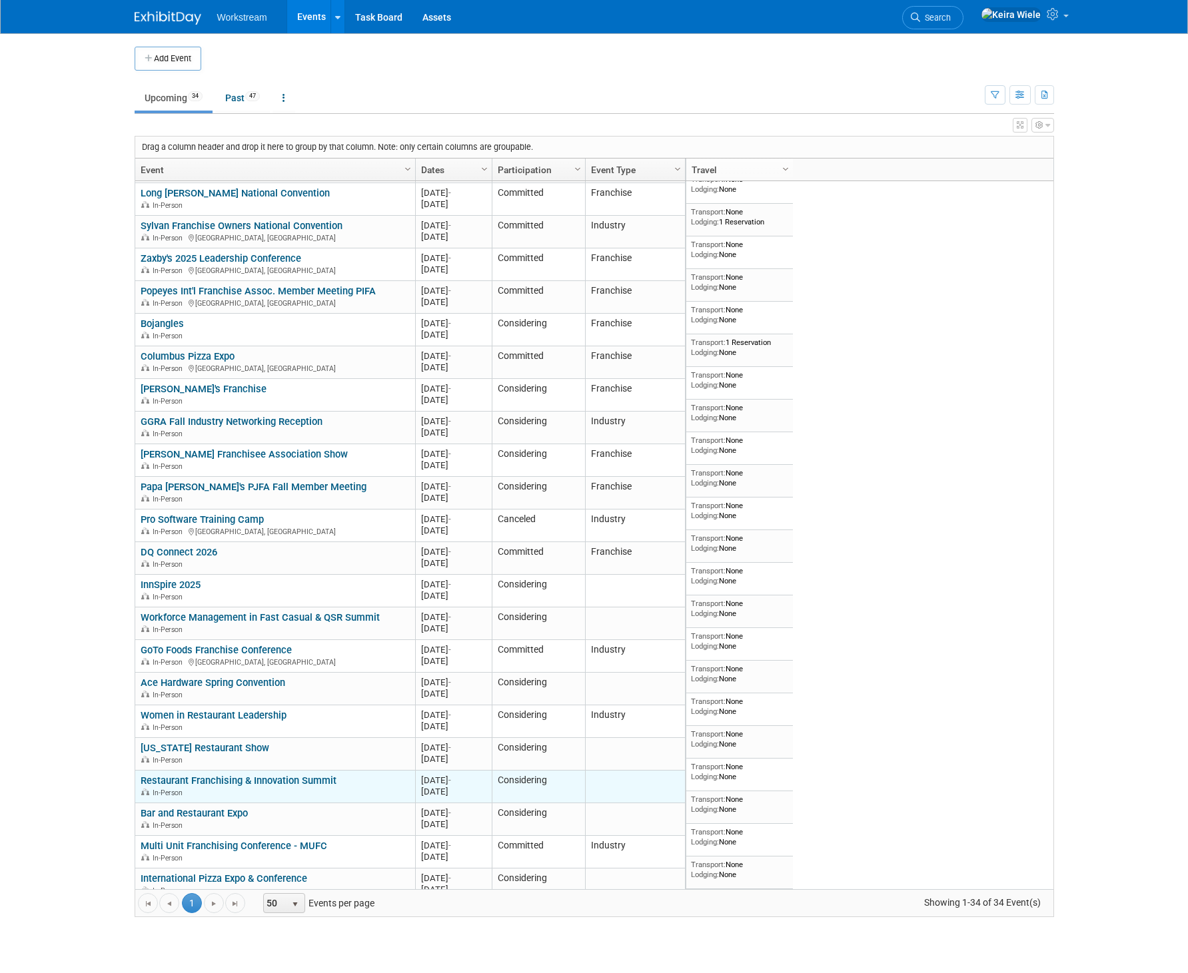
click at [217, 775] on link "Restaurant Franchising & Innovation Summit" at bounding box center [239, 781] width 196 height 12
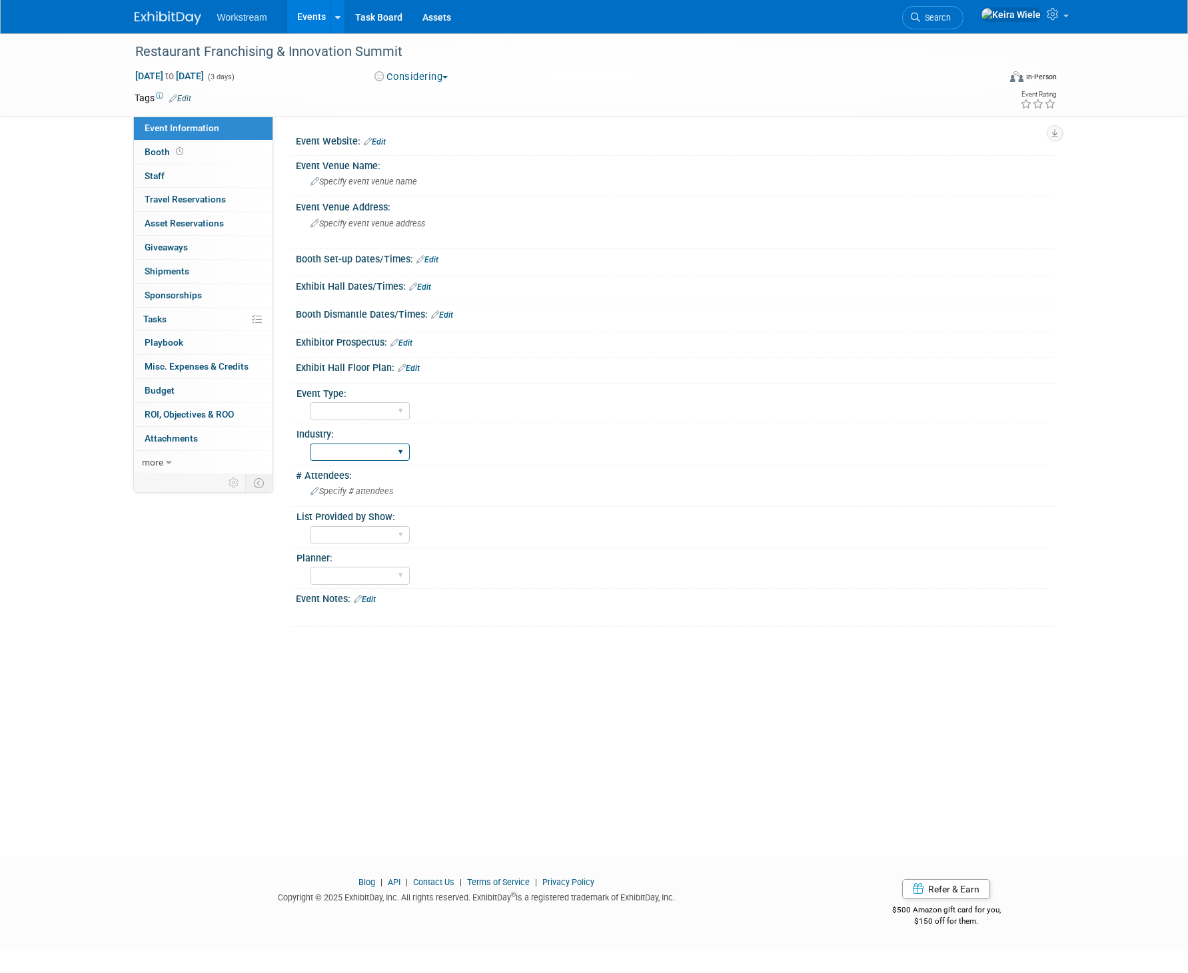
click at [356, 454] on select "Accounting Broker/Benefits Restaurant Healthcare Hospitality Misc/Other" at bounding box center [360, 453] width 100 height 18
click at [356, 414] on select "Hosted Franchise Industry OTC" at bounding box center [360, 411] width 100 height 18
select select "Industry"
click at [310, 402] on select "Hosted Franchise Industry OTC" at bounding box center [360, 411] width 100 height 18
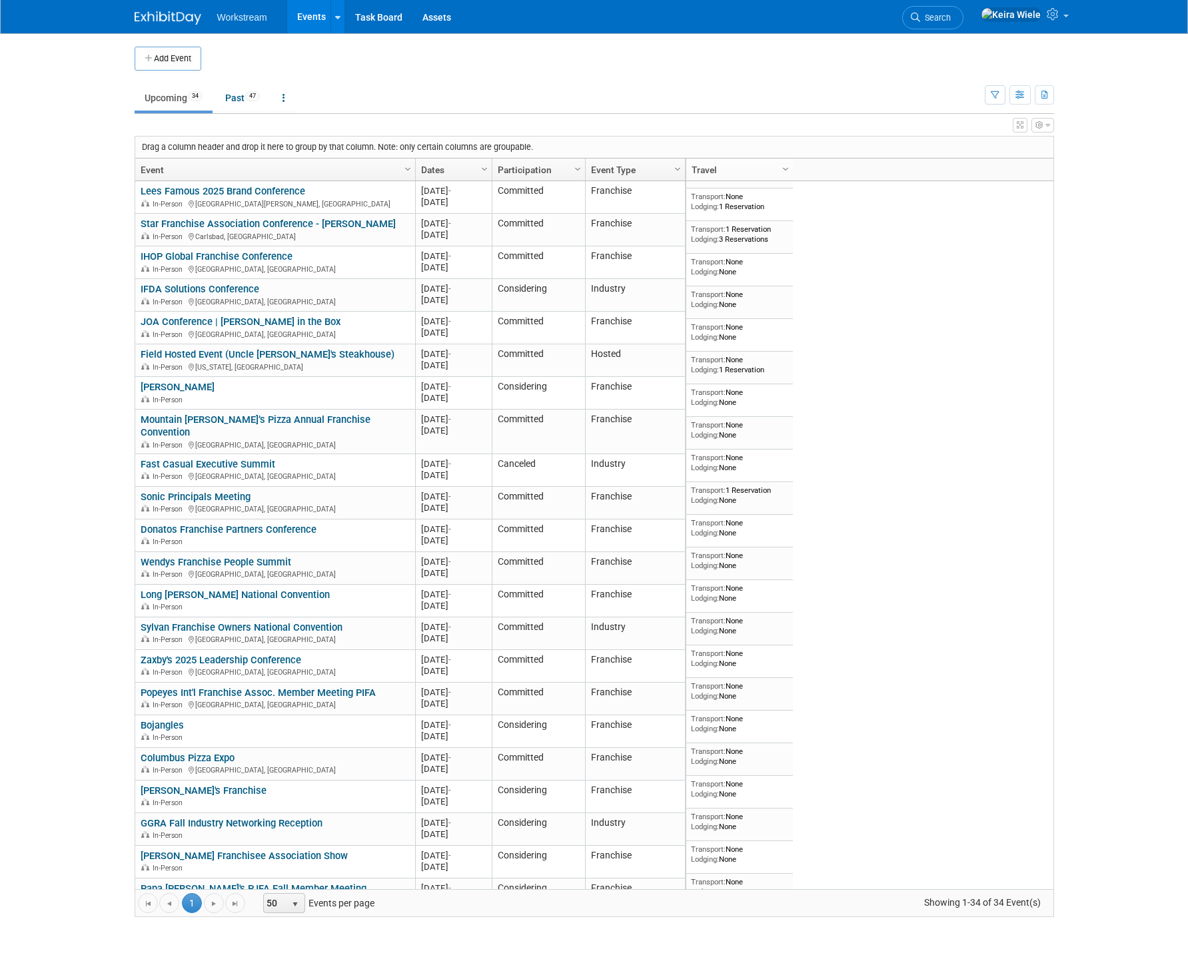
scroll to position [402, 0]
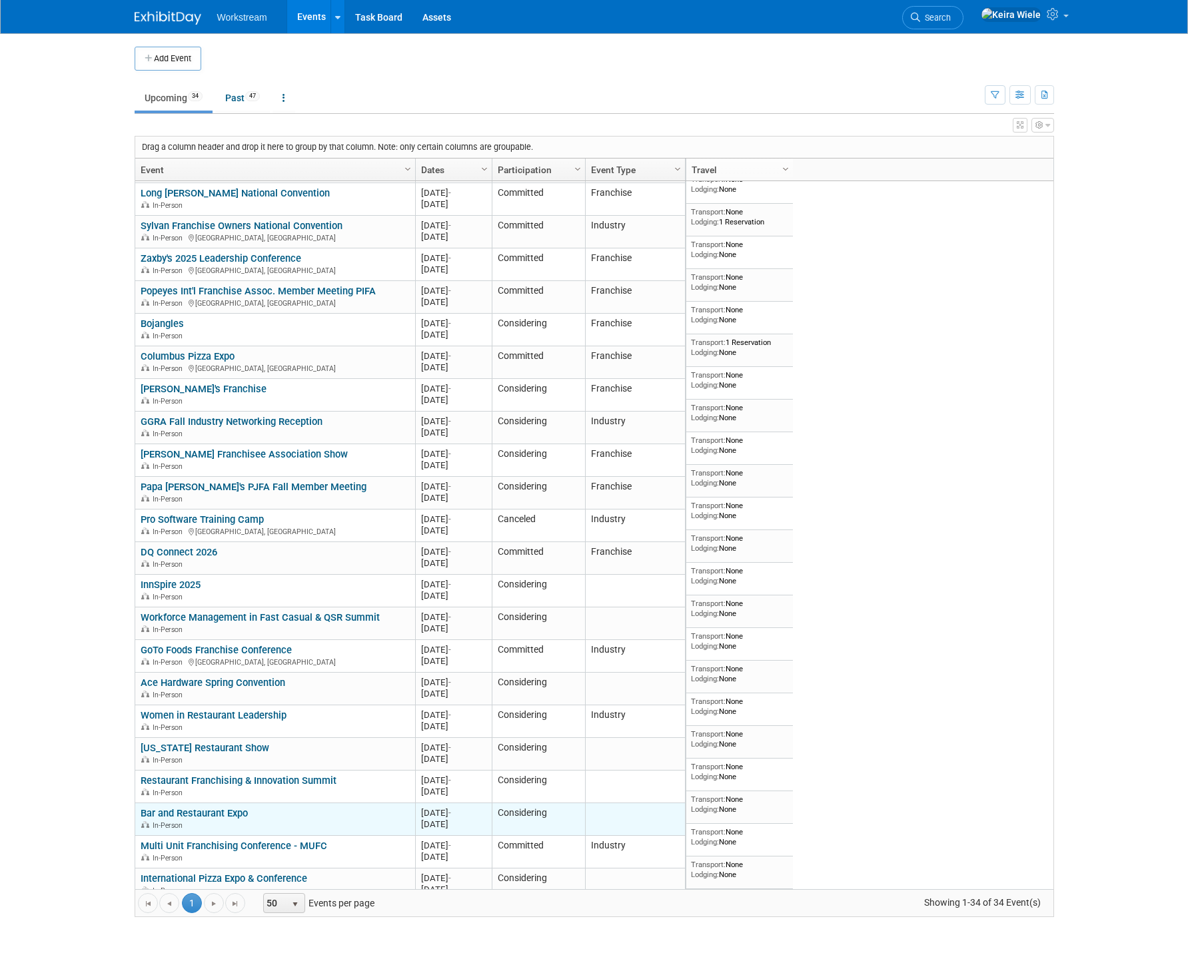
click at [232, 807] on link "Bar and Restaurant Expo" at bounding box center [194, 813] width 107 height 12
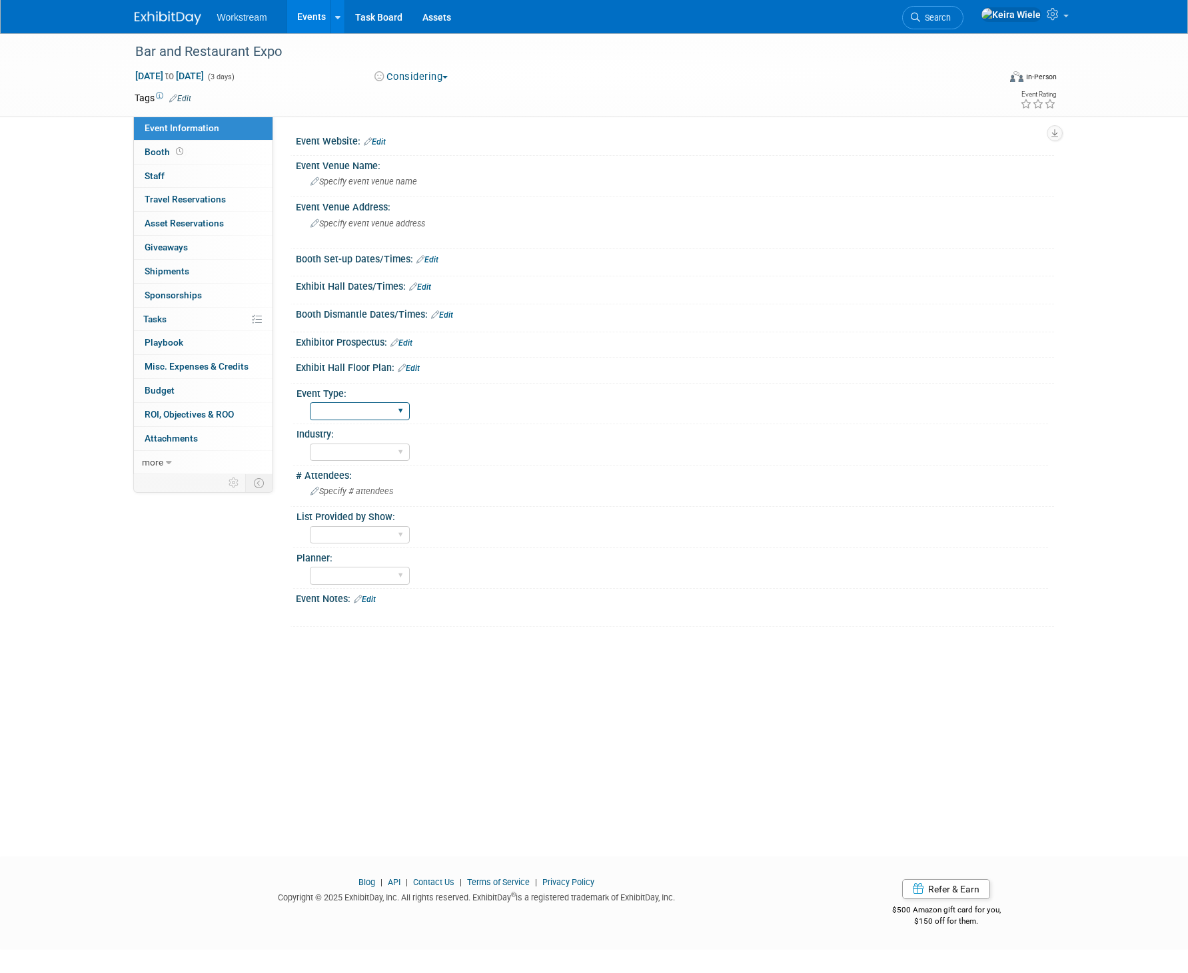
click at [344, 416] on select "Hosted Franchise Industry OTC" at bounding box center [360, 411] width 100 height 18
click at [310, 402] on select "Hosted Franchise Industry OTC" at bounding box center [360, 411] width 100 height 18
click at [379, 410] on select "Hosted Franchise Industry OTC" at bounding box center [360, 411] width 100 height 18
select select "Industry"
click at [310, 402] on select "Hosted Franchise Industry OTC" at bounding box center [360, 411] width 100 height 18
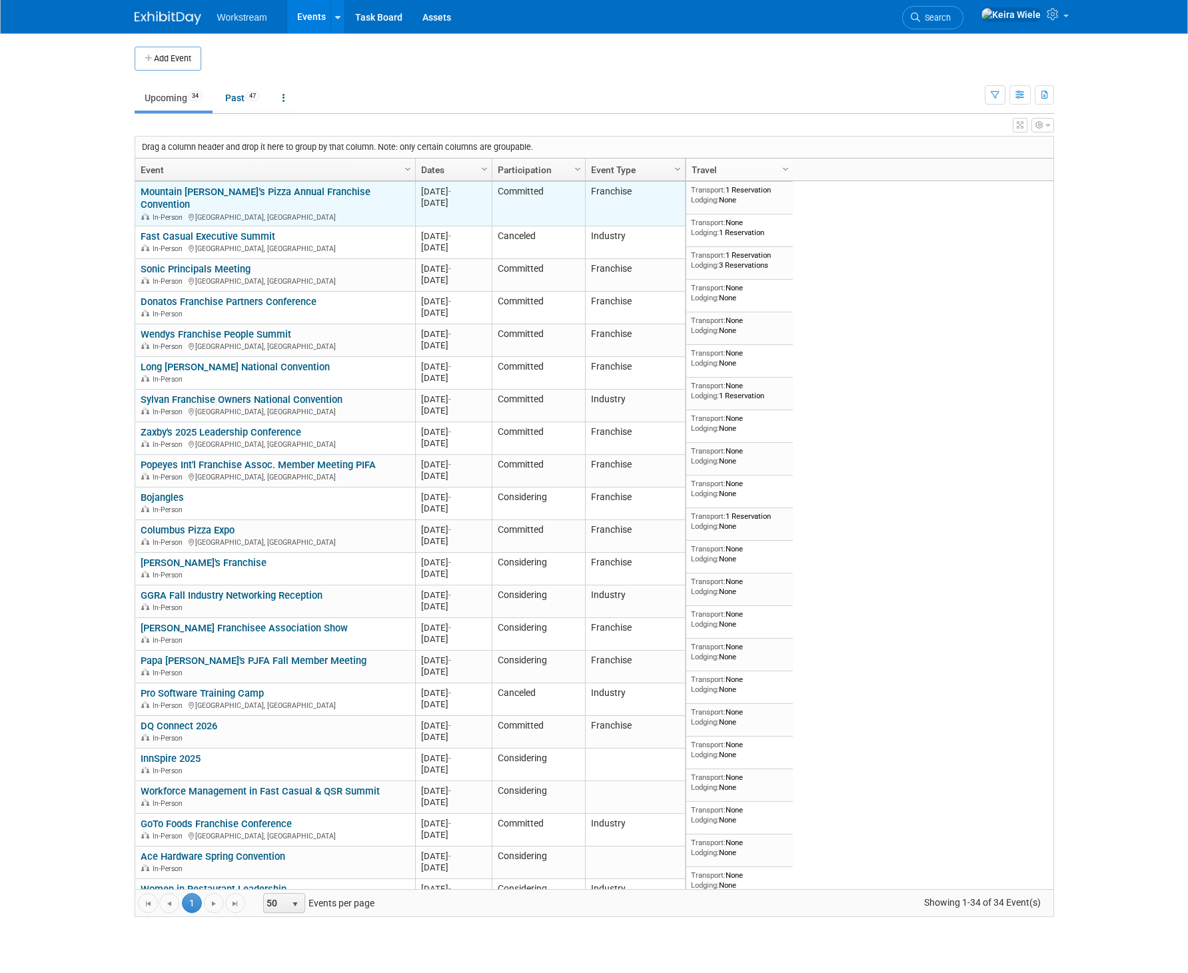
scroll to position [402, 0]
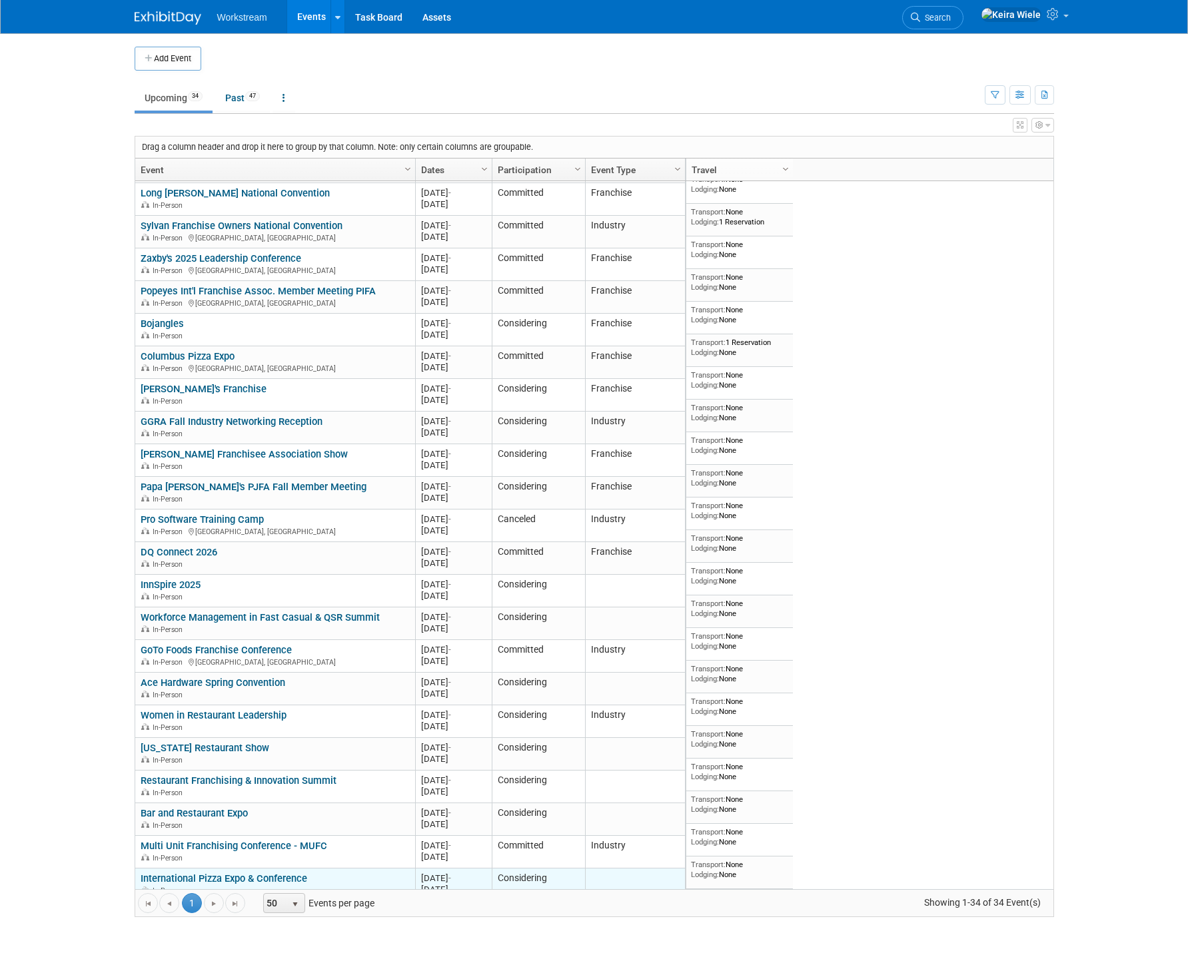
click at [284, 873] on link "International Pizza Expo & Conference" at bounding box center [224, 879] width 167 height 12
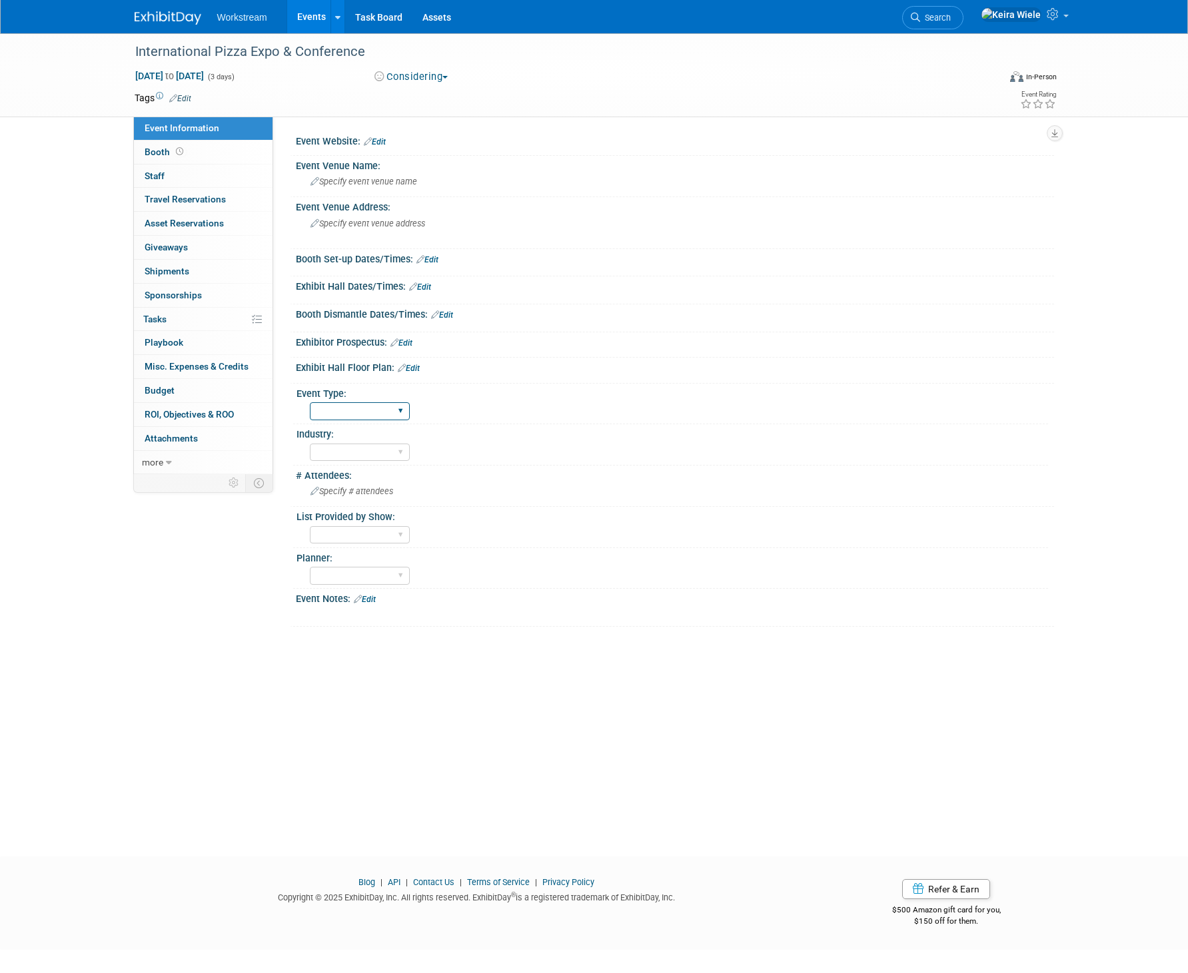
click at [336, 414] on select "Hosted Franchise Industry OTC" at bounding box center [360, 411] width 100 height 18
click at [370, 416] on select "Hosted Franchise Industry OTC" at bounding box center [360, 411] width 100 height 18
select select "Industry"
click at [310, 402] on select "Hosted Franchise Industry OTC" at bounding box center [360, 411] width 100 height 18
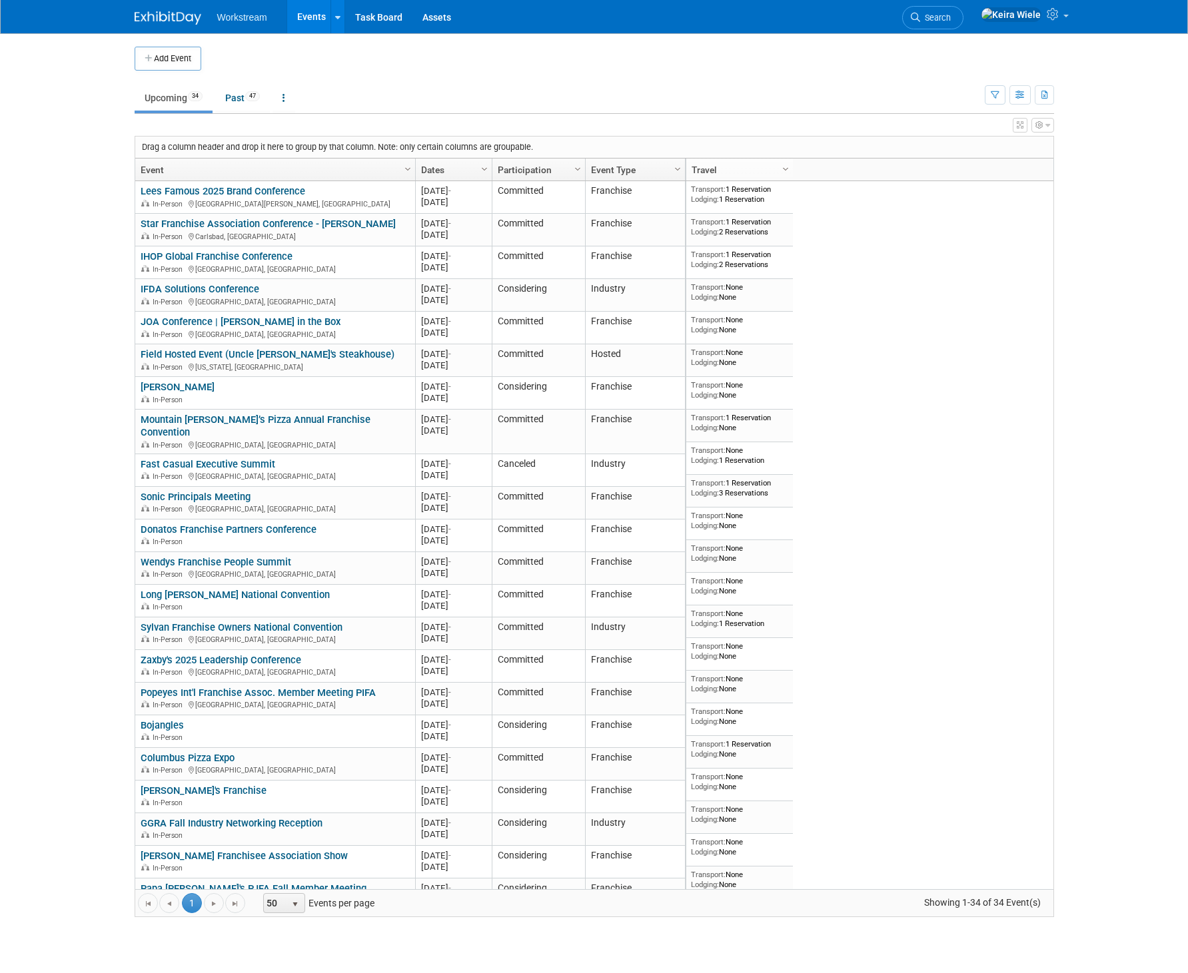
click at [1007, 45] on div "Add Event" at bounding box center [594, 51] width 919 height 37
click at [1063, 24] on link at bounding box center [1023, 16] width 101 height 33
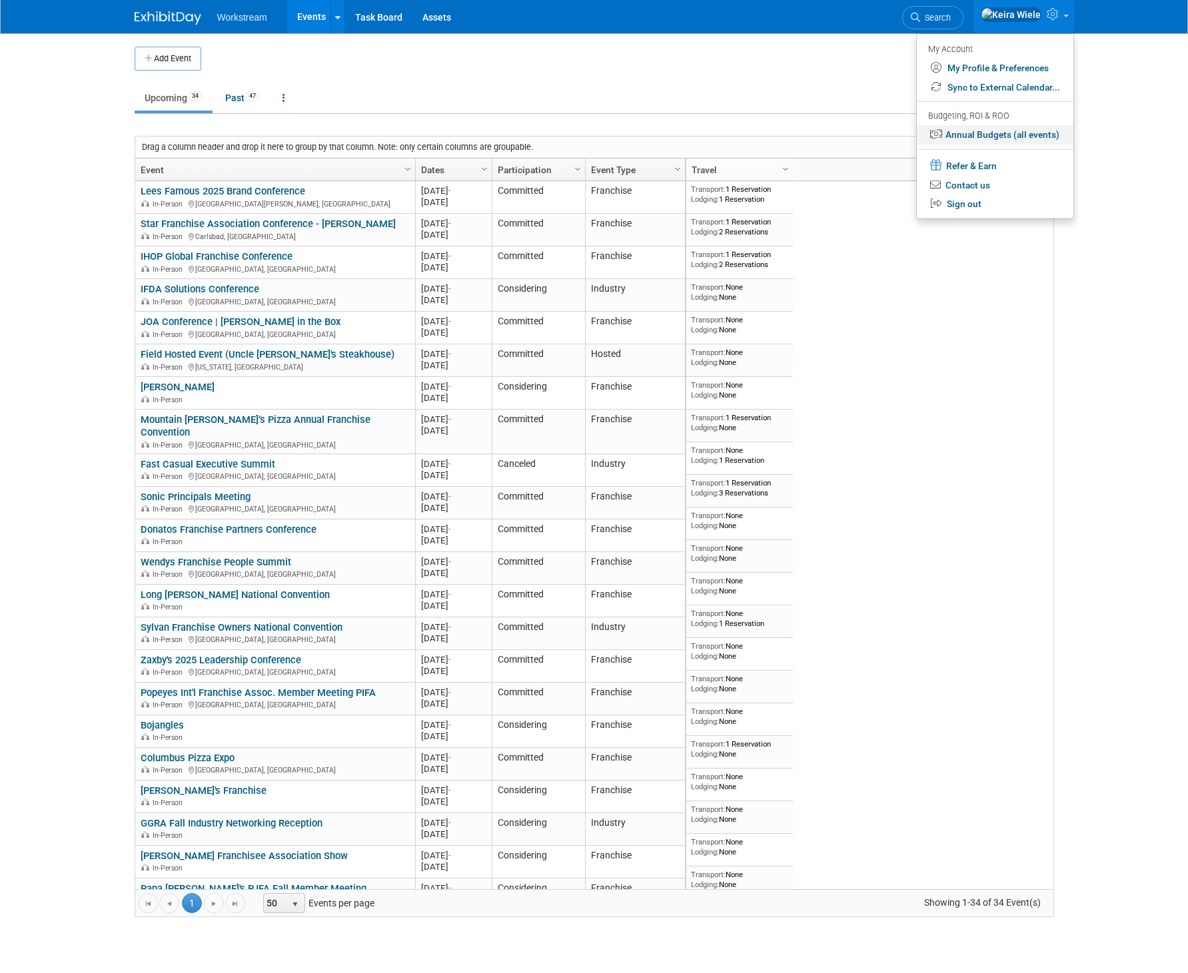
click at [1014, 135] on link "Annual Budgets (all events)" at bounding box center [995, 134] width 157 height 19
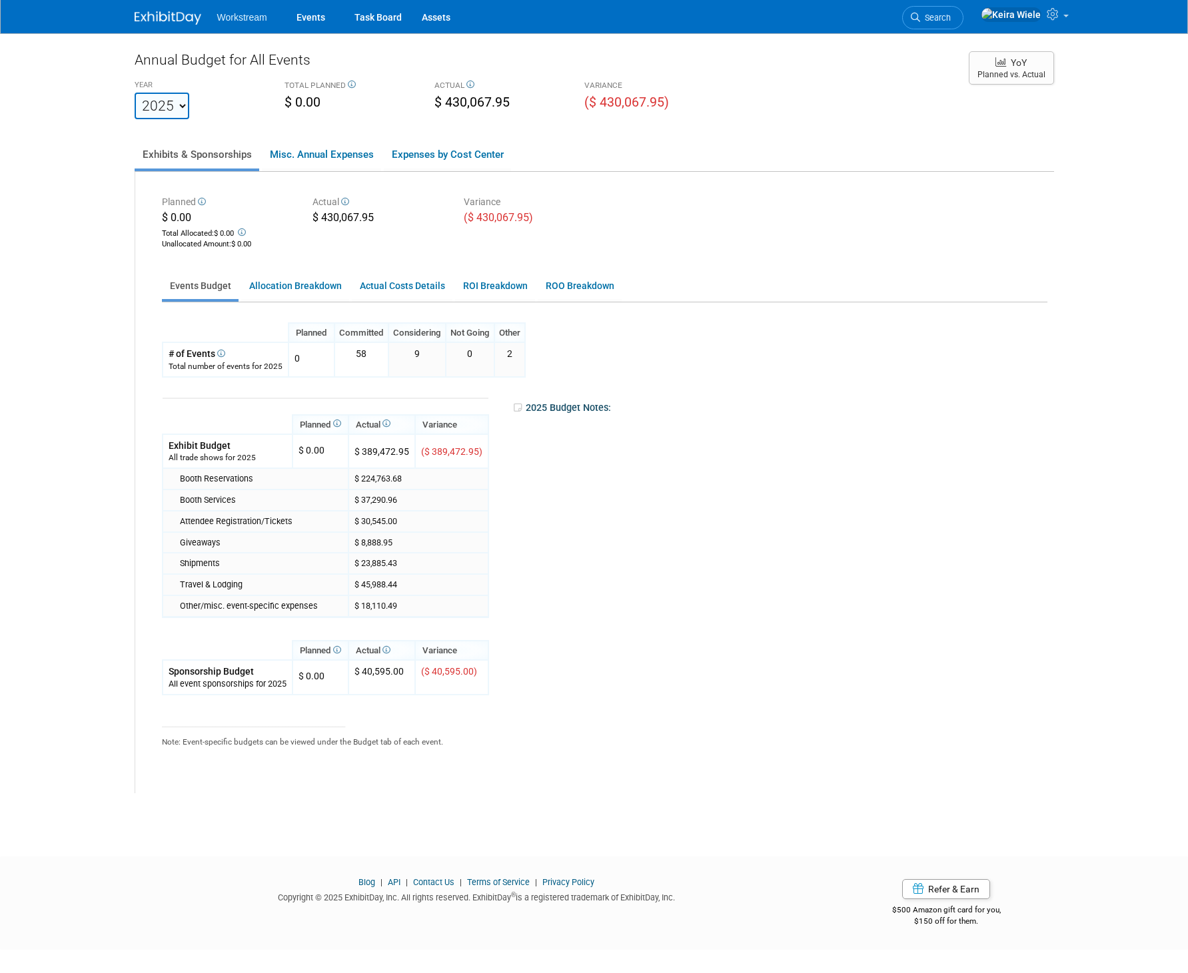
click at [165, 107] on select "2023 2024 2025 2026 2027 2028 2029 2030 2031" at bounding box center [162, 106] width 55 height 27
select select "2026"
click at [135, 93] on select "2023 2024 2025 2026 2027 2028 2029 2030 2031" at bounding box center [162, 106] width 55 height 27
click at [373, 231] on div "Planned $ 0.00 Total Allocated: $ 0.00 Unallocated Amount : $ 0.00 Actual $ 23,…" at bounding box center [604, 222] width 905 height 60
click at [356, 221] on div "$ 23,500.00" at bounding box center [377, 219] width 131 height 17
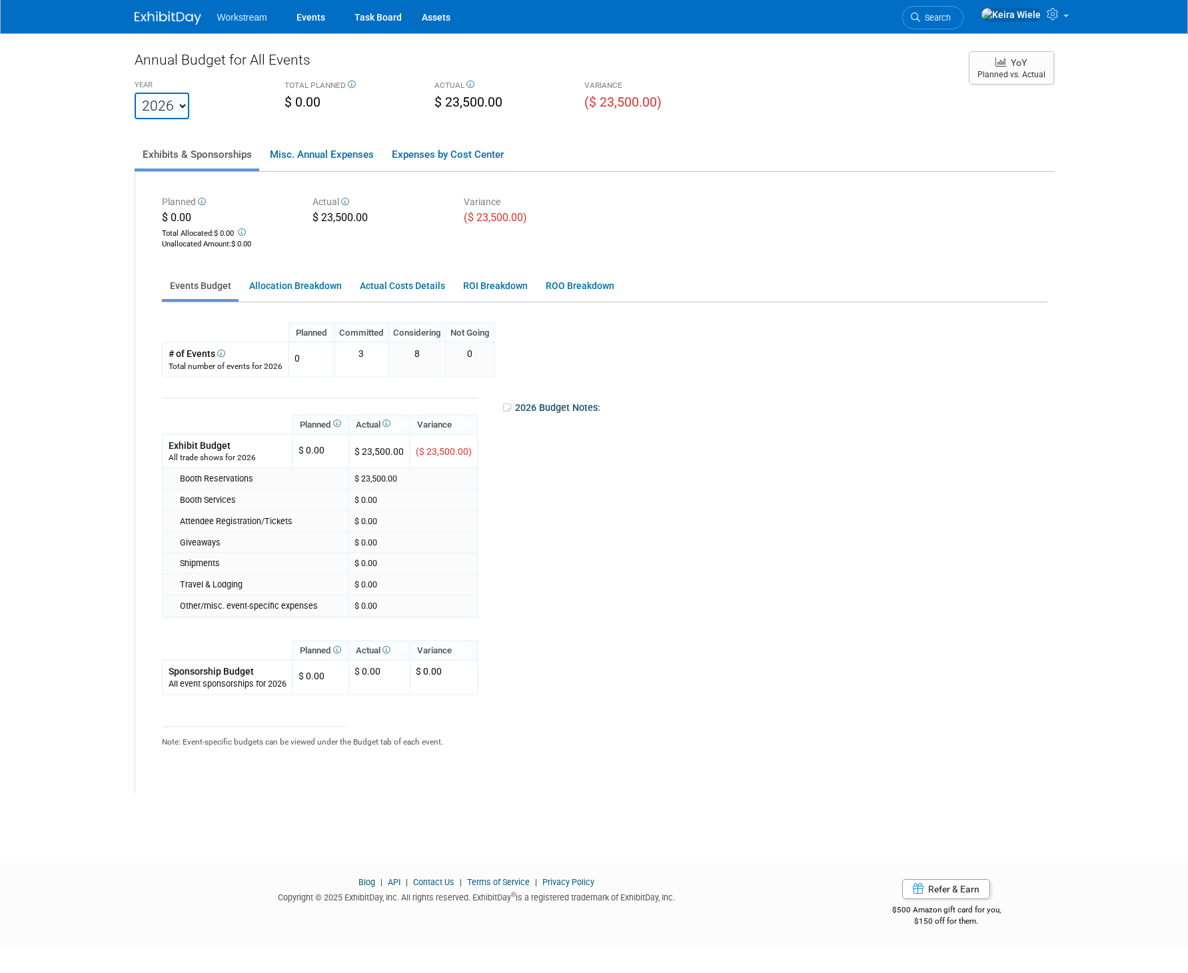
click at [202, 229] on div "Total Allocated: $ 0.00" at bounding box center [227, 232] width 131 height 13
click at [320, 356] on td "0 X" at bounding box center [311, 359] width 46 height 34
click at [260, 364] on div "Total number of events for 2026" at bounding box center [226, 366] width 114 height 11
click at [308, 370] on td "0 X" at bounding box center [311, 359] width 46 height 34
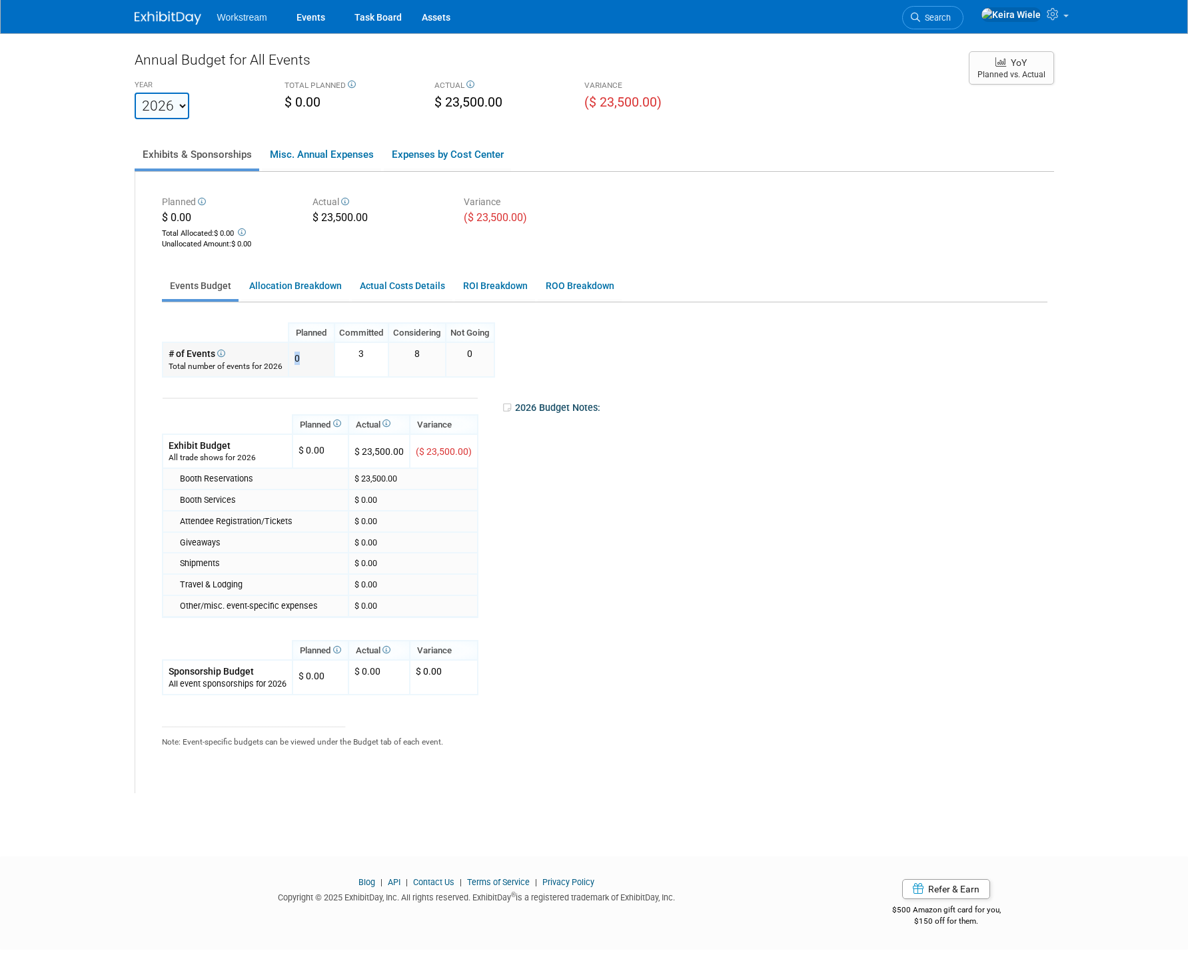
click at [308, 370] on td "0 X" at bounding box center [311, 359] width 46 height 34
click at [318, 439] on div "$ 0.00" at bounding box center [311, 448] width 26 height 18
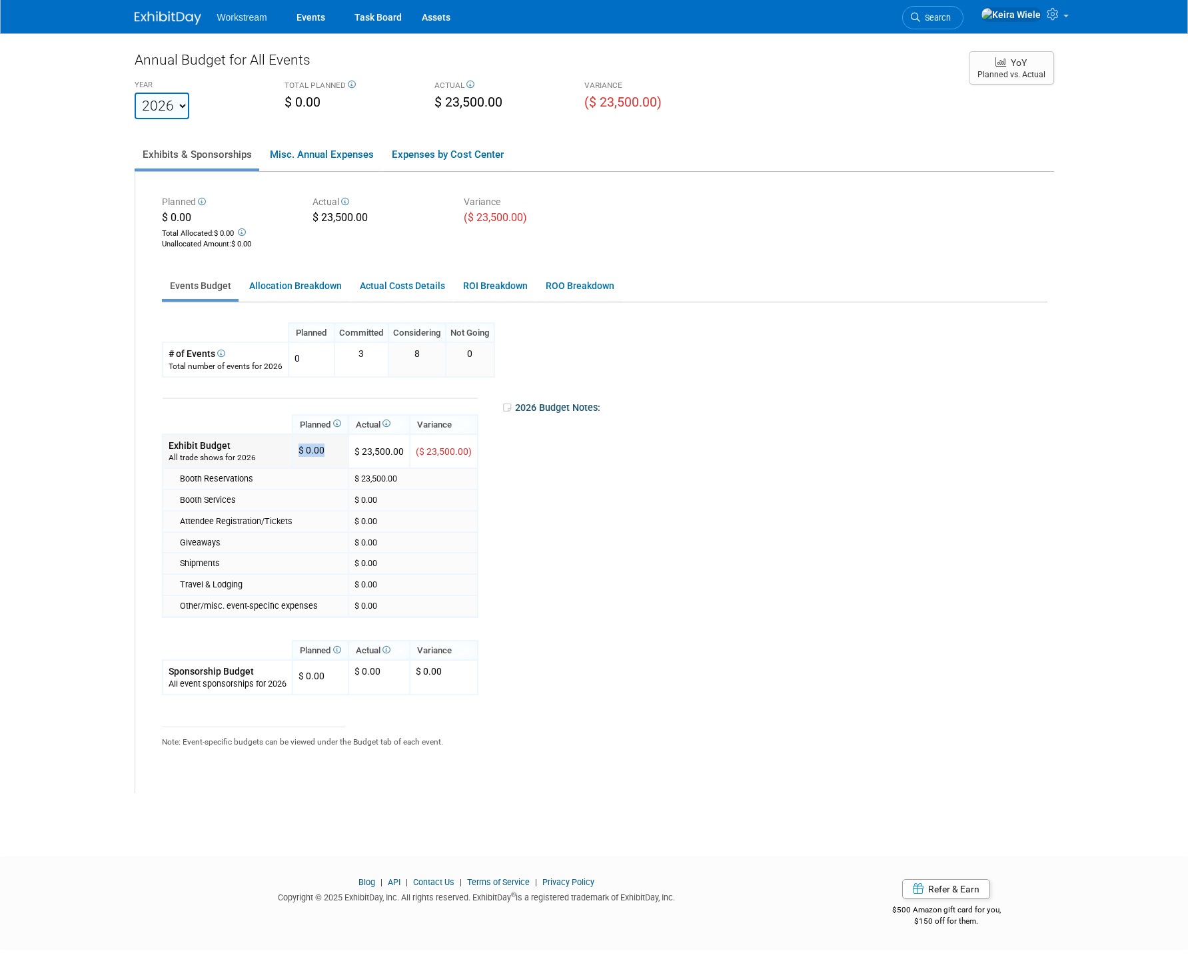
click at [318, 443] on div "$ 0.00" at bounding box center [311, 448] width 26 height 18
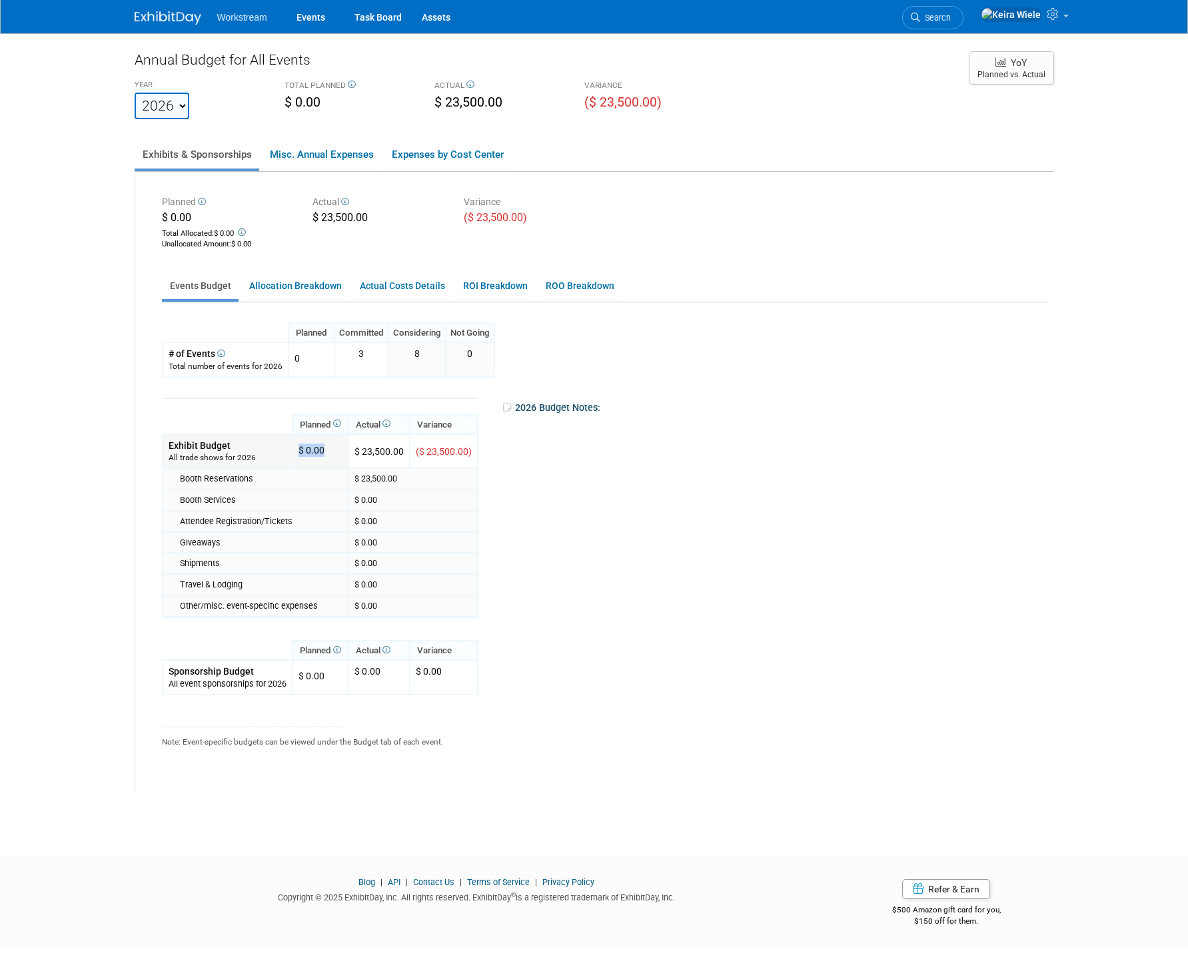
click at [318, 443] on div "$ 0.00" at bounding box center [311, 448] width 26 height 18
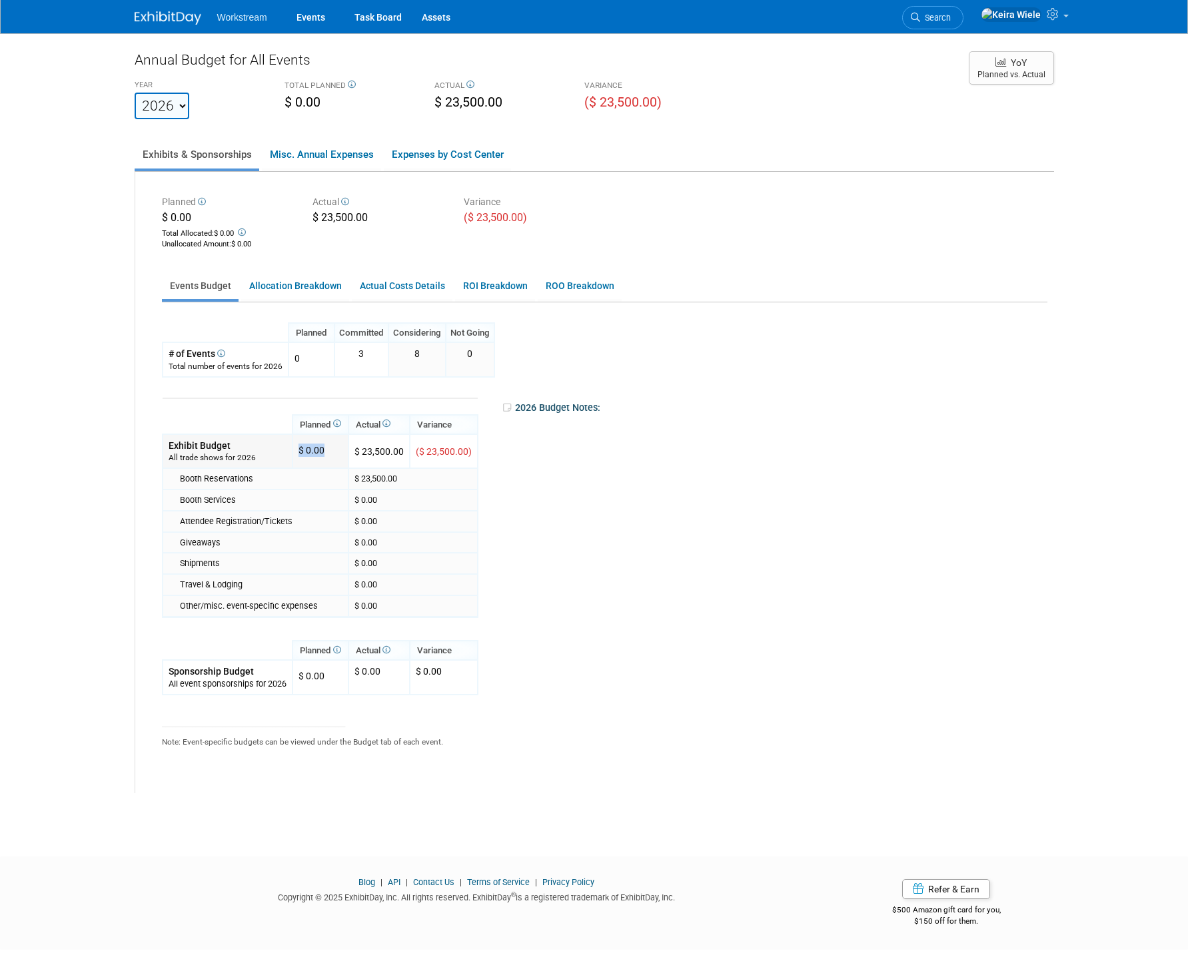
click at [318, 443] on div "$ 0.00" at bounding box center [311, 448] width 26 height 18
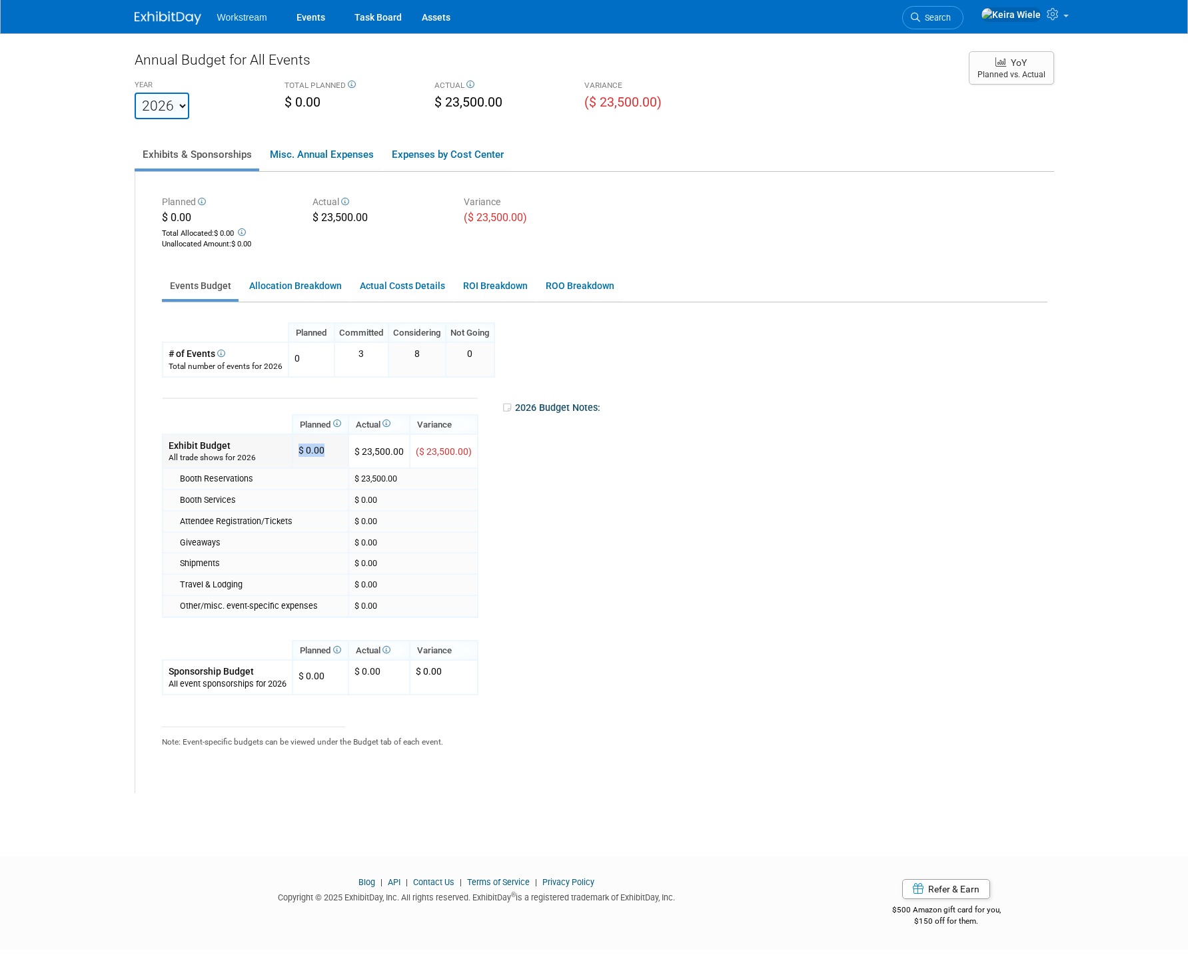
click at [318, 443] on div "$ 0.00" at bounding box center [311, 448] width 26 height 18
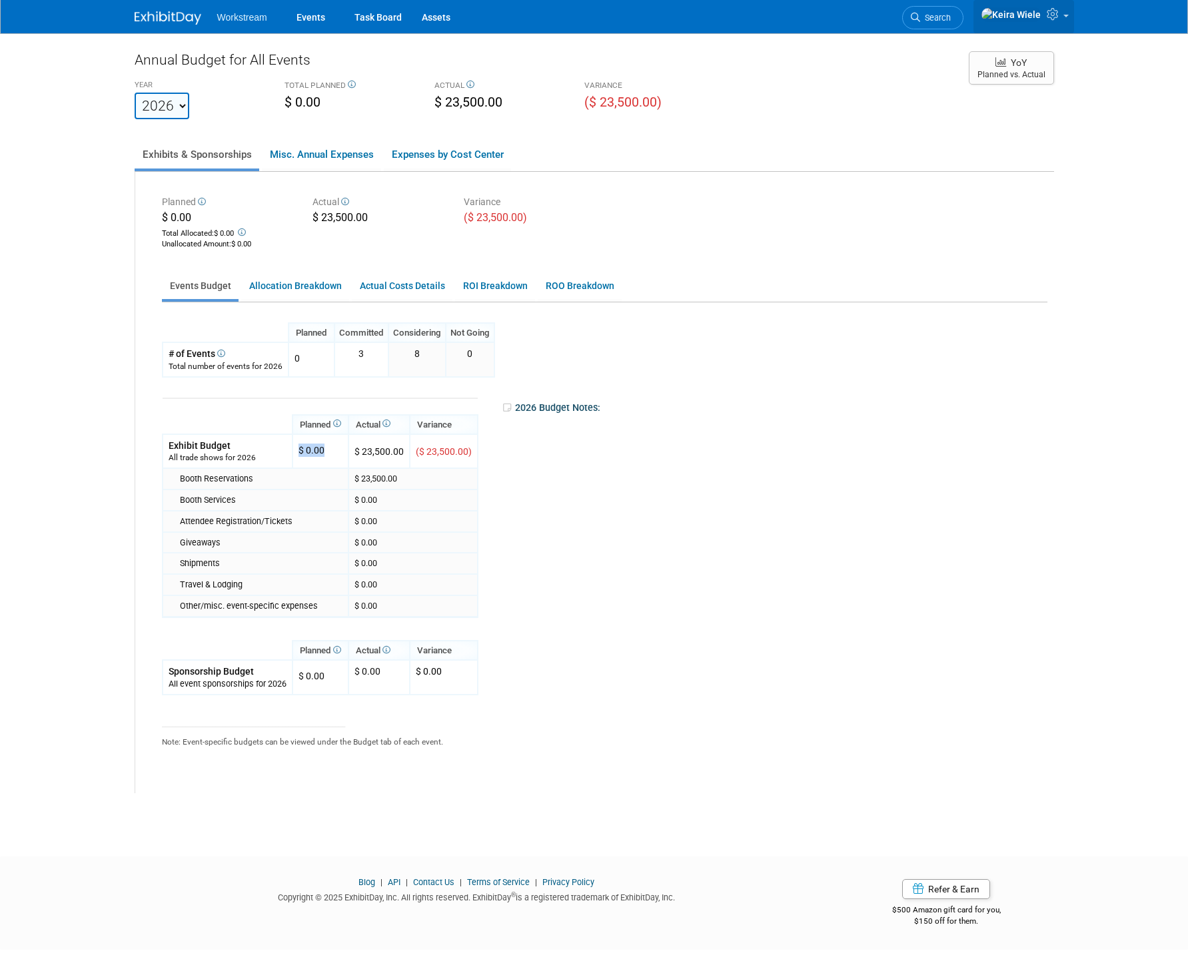
click at [1039, 14] on img at bounding box center [1011, 14] width 61 height 15
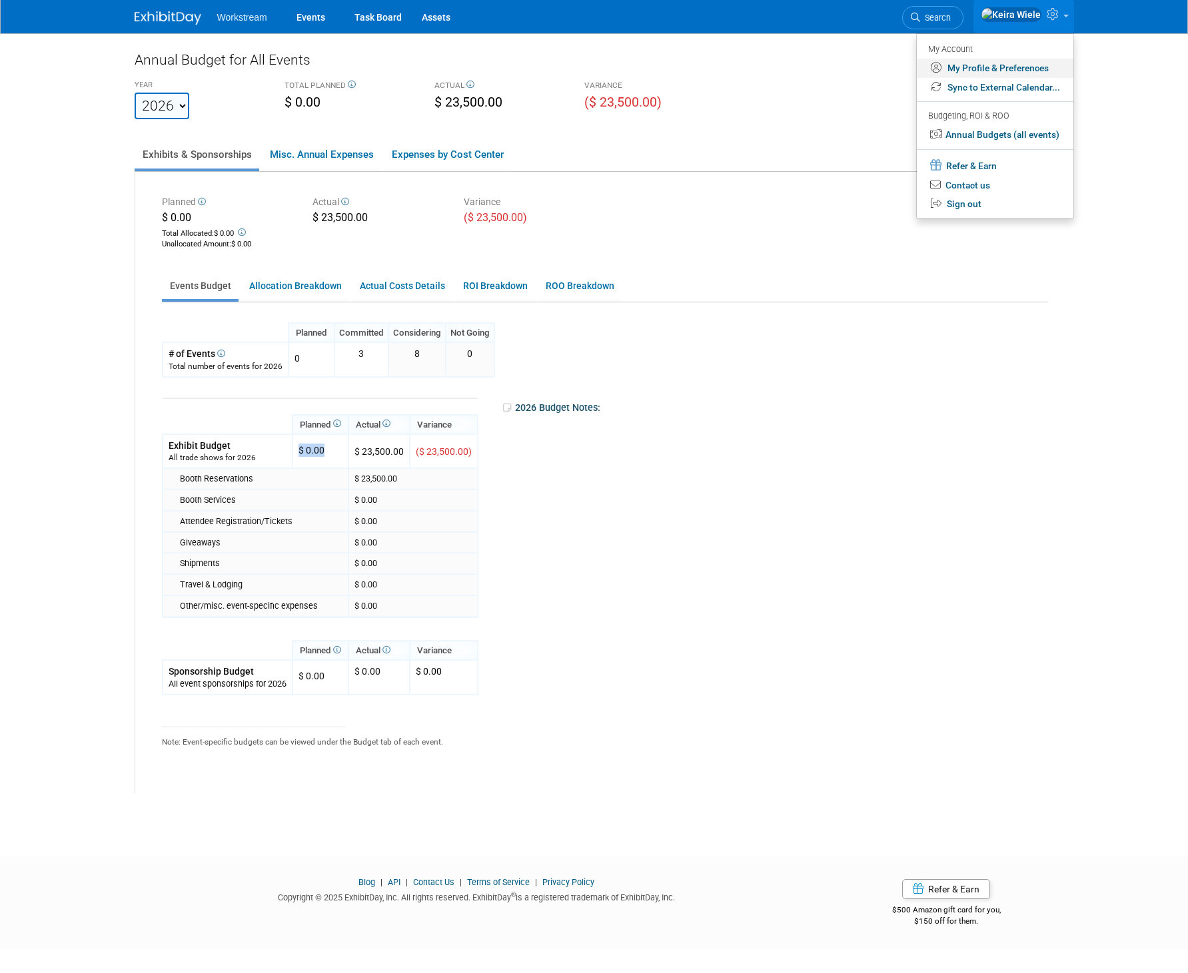
click at [1035, 65] on link "My Profile & Preferences" at bounding box center [995, 68] width 157 height 19
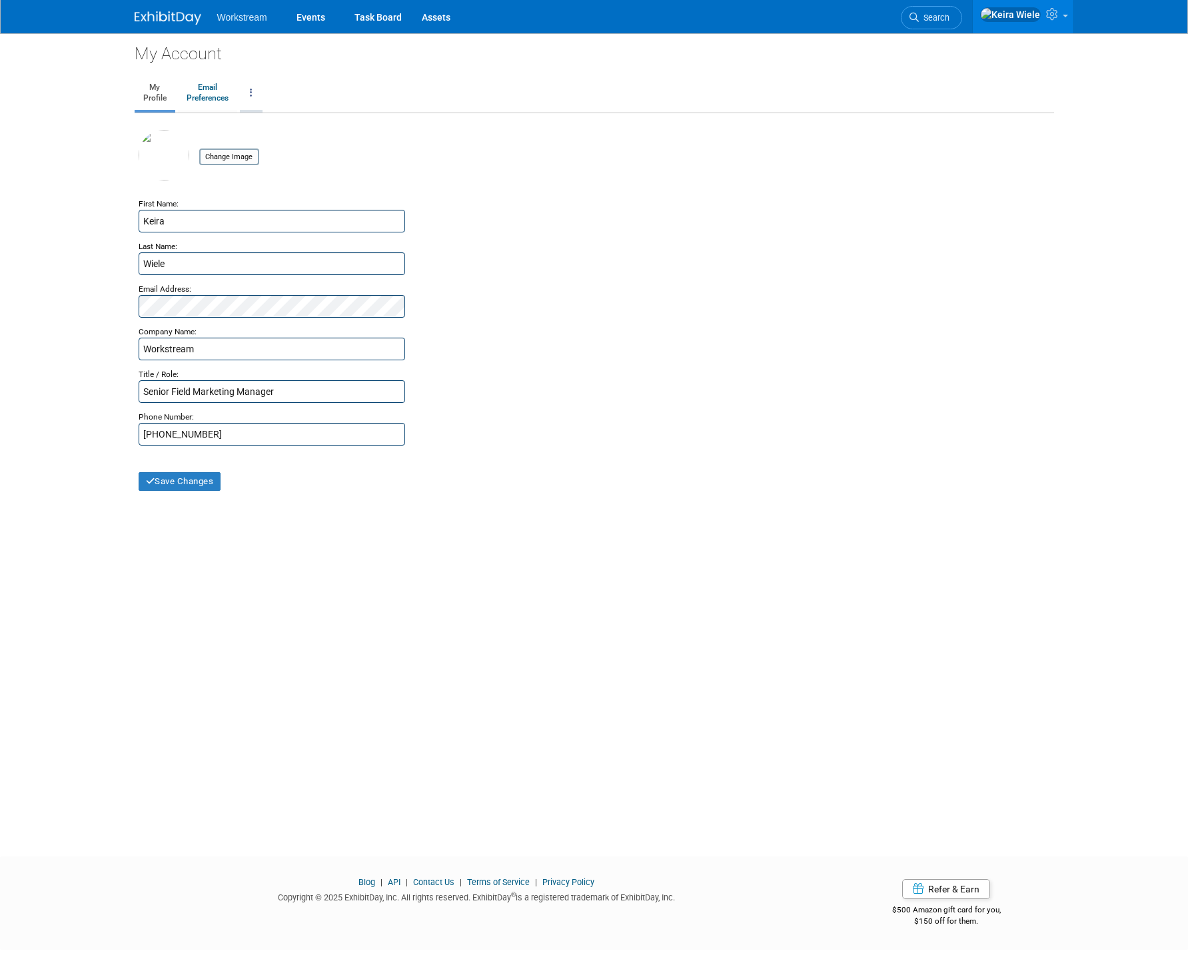
click at [252, 91] on link at bounding box center [251, 93] width 23 height 33
click at [210, 96] on link "Email Preferences" at bounding box center [207, 93] width 59 height 33
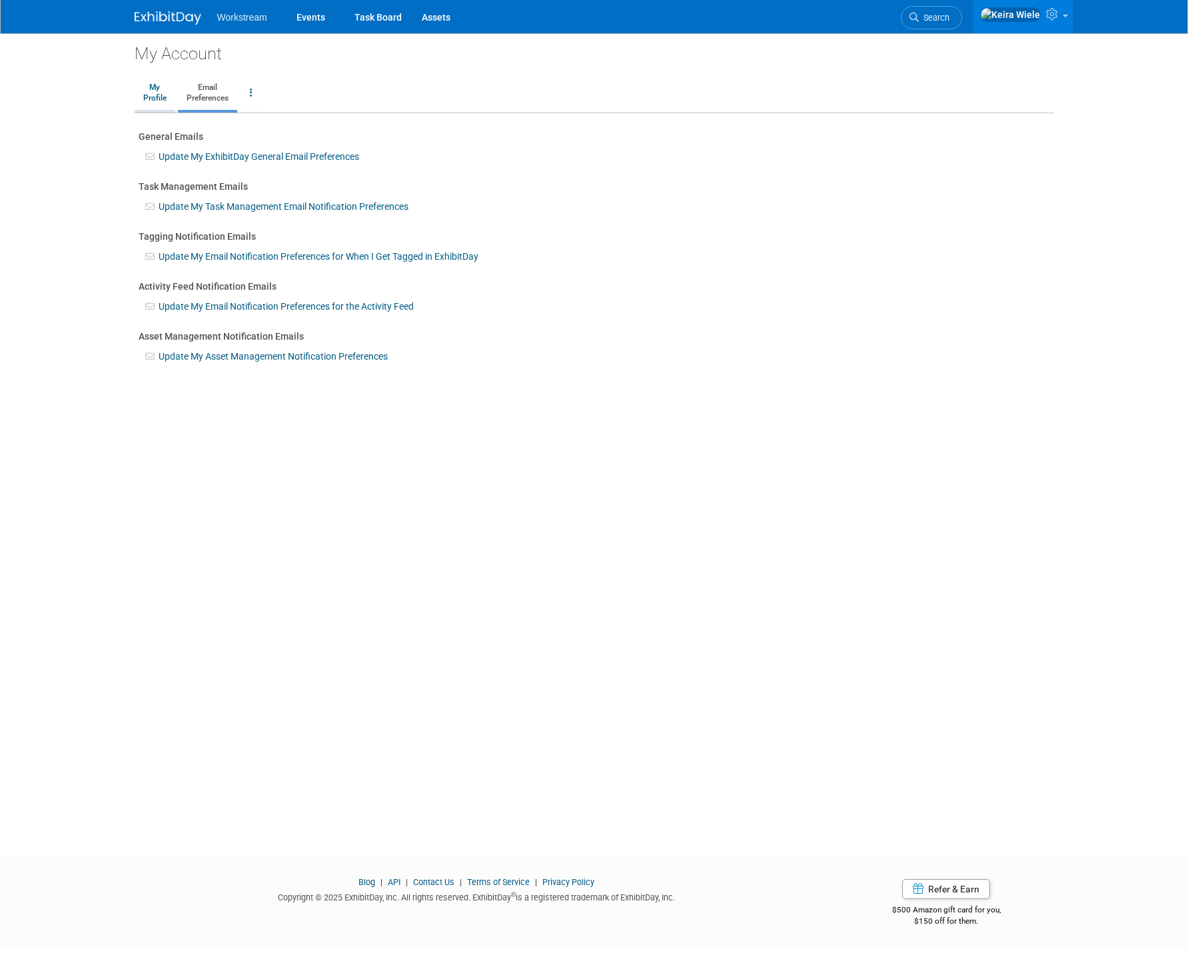
click at [171, 97] on link "My Profile" at bounding box center [155, 93] width 41 height 33
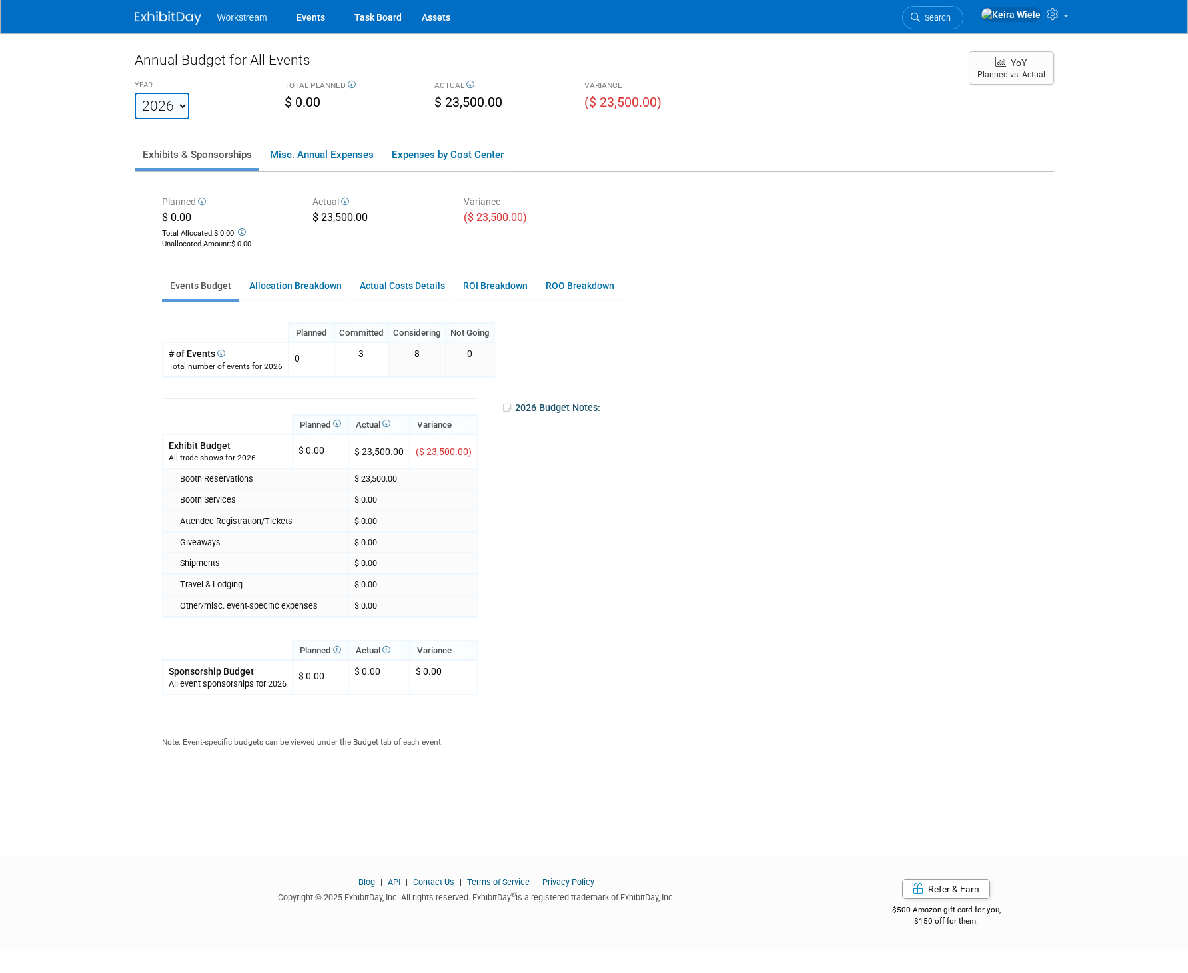
click at [751, 411] on div "2026 Budget Notes:" at bounding box center [774, 408] width 544 height 20
click at [248, 25] on ul "Workstream Events Task Board Assets" at bounding box center [343, 16] width 252 height 33
click at [303, 22] on link "Events" at bounding box center [310, 16] width 49 height 33
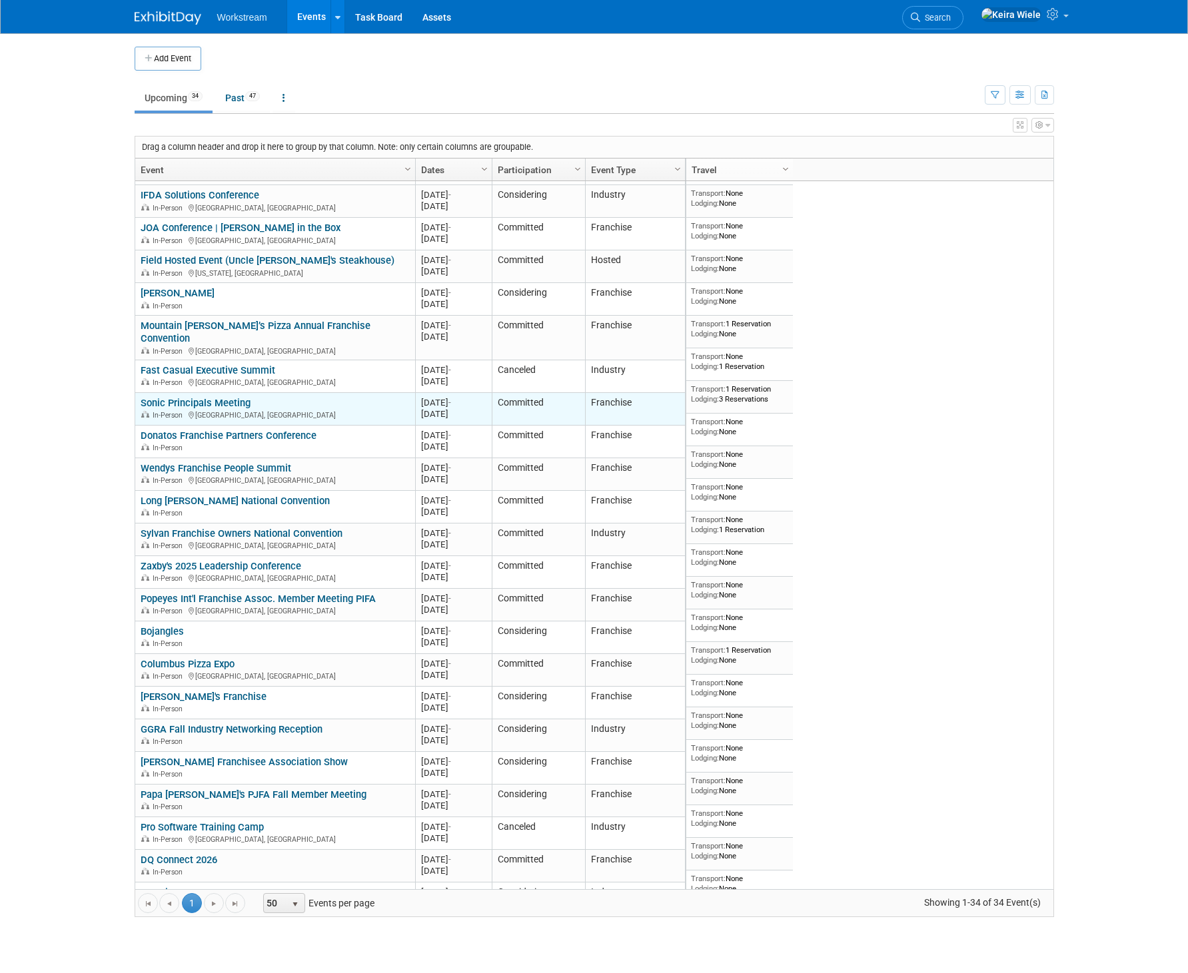
scroll to position [402, 0]
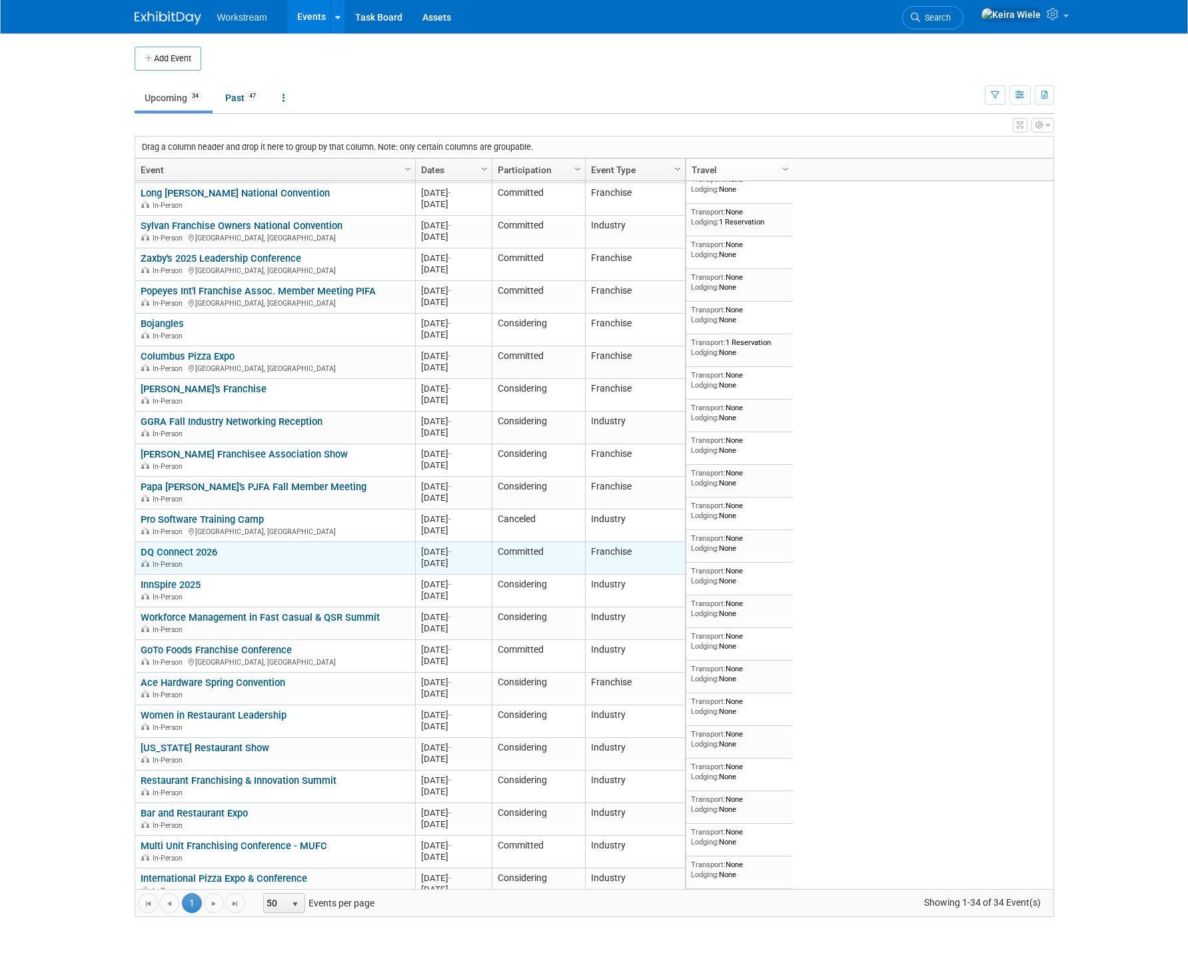
click at [204, 546] on link "DQ Connect 2026" at bounding box center [179, 552] width 77 height 12
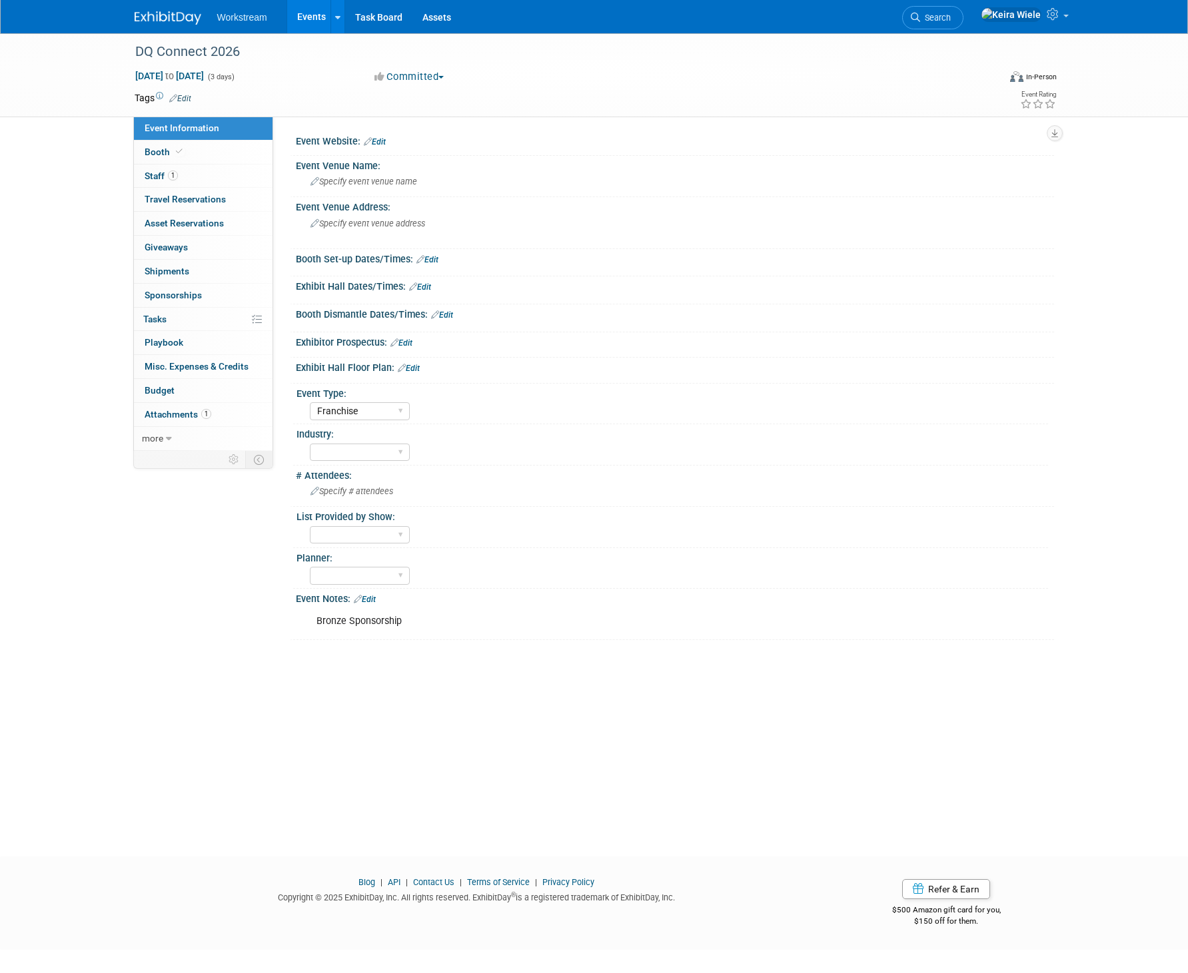
select select "Franchise"
click at [217, 176] on link "1 Staff 1" at bounding box center [203, 176] width 139 height 23
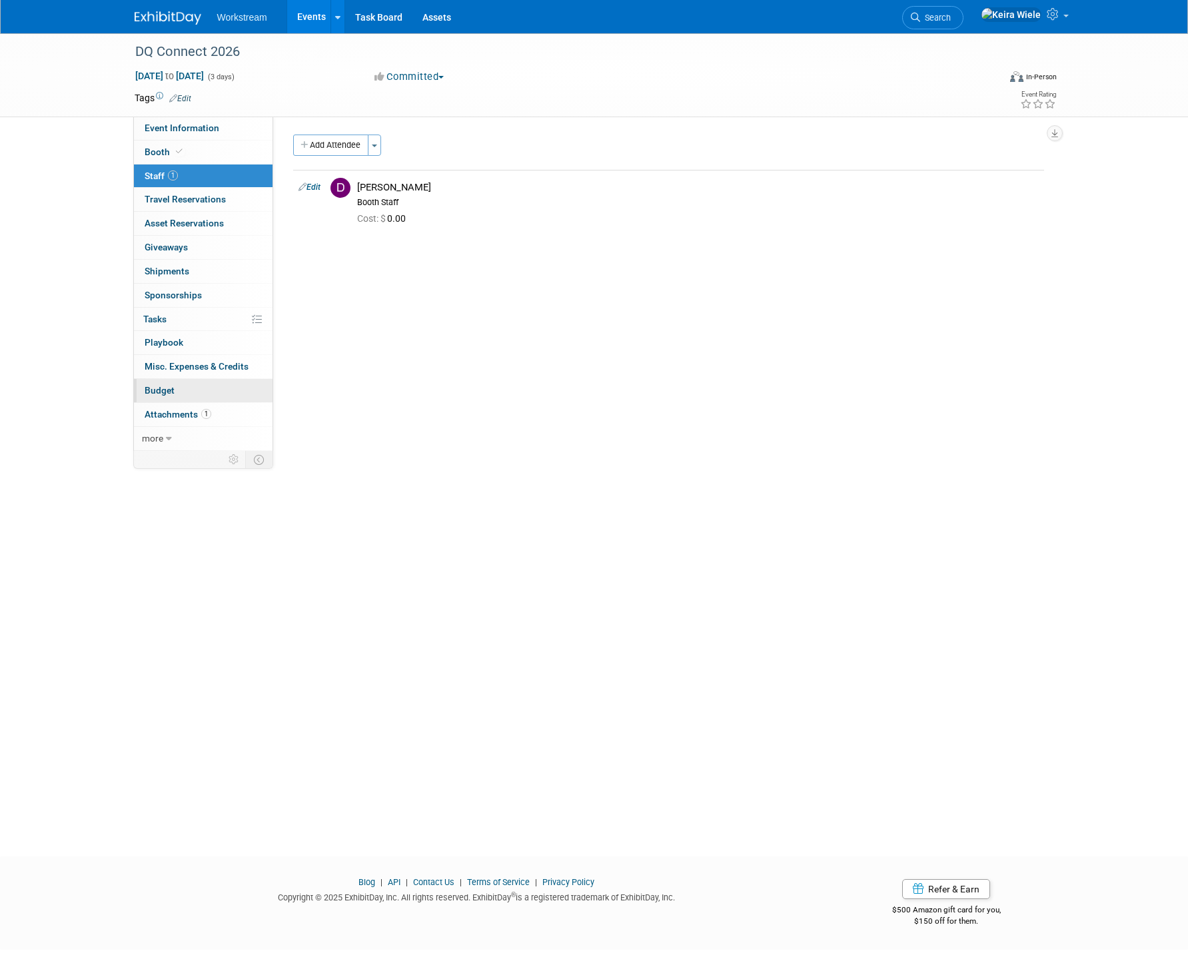
click at [201, 390] on link "Budget" at bounding box center [203, 390] width 139 height 23
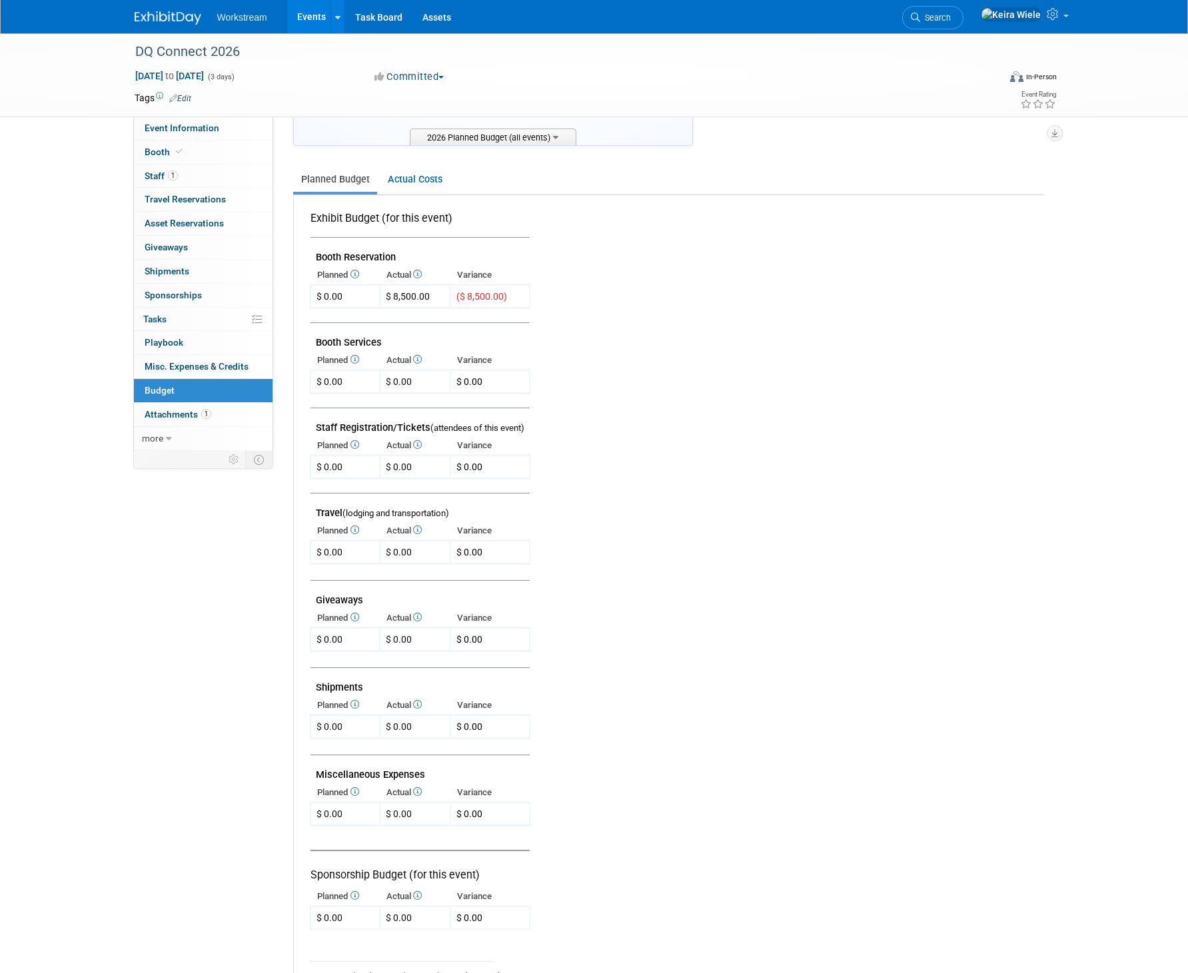
scroll to position [313, 0]
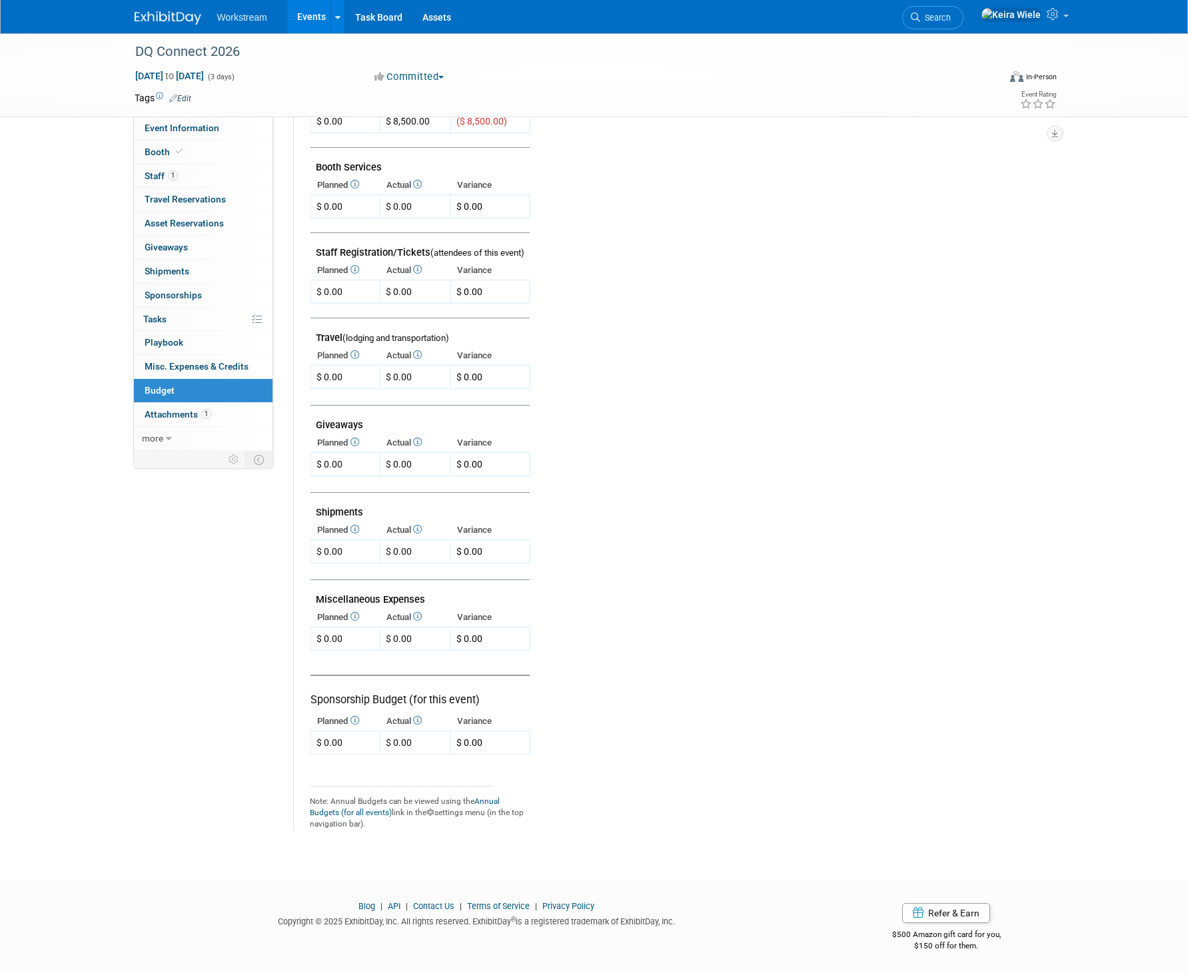
click at [301, 25] on link "Events" at bounding box center [311, 16] width 49 height 33
